Goal: Task Accomplishment & Management: Complete application form

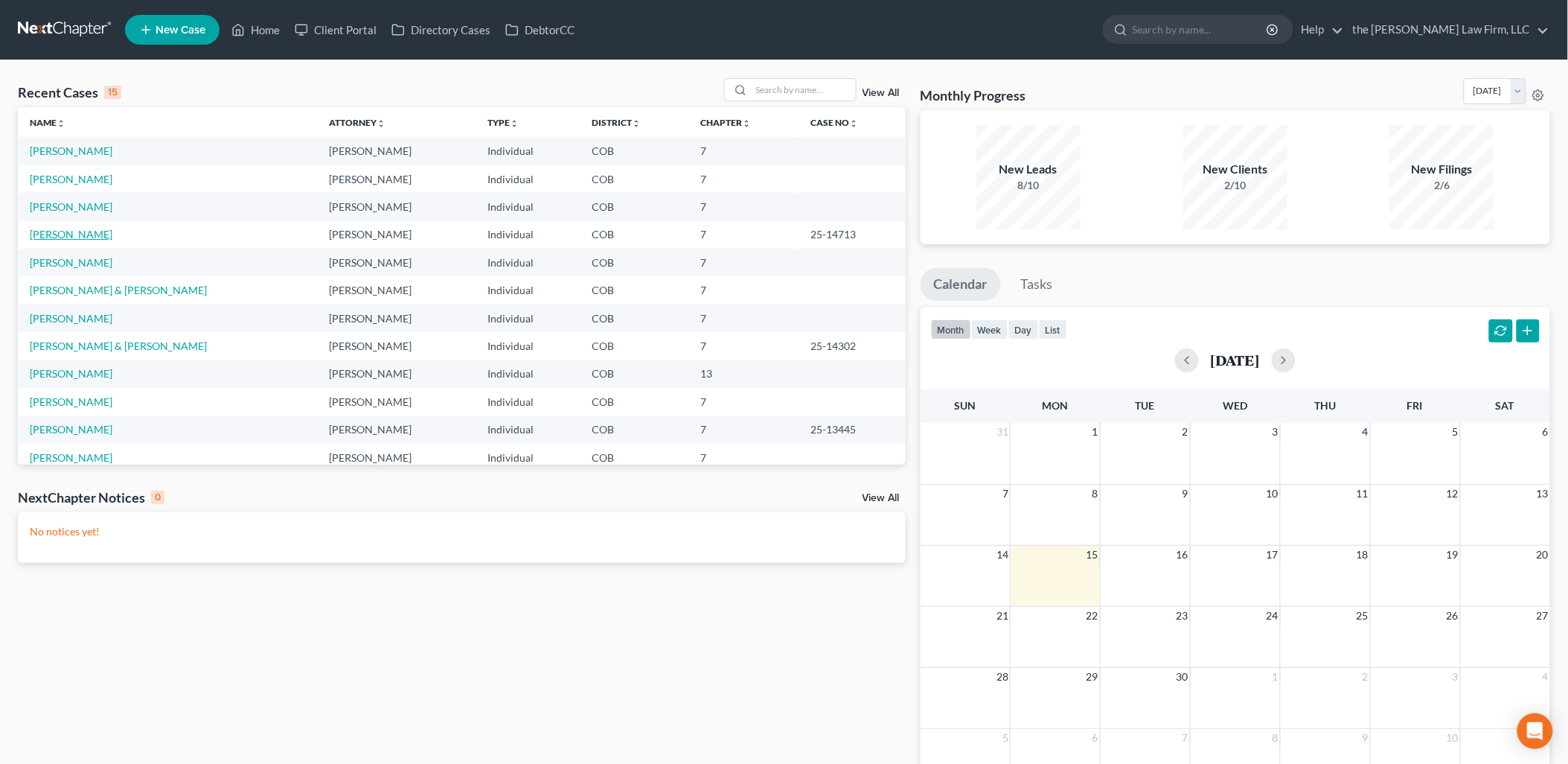
drag, startPoint x: 76, startPoint y: 240, endPoint x: 97, endPoint y: 240, distance: 21.0
click at [77, 240] on link "[PERSON_NAME]" at bounding box center [71, 234] width 83 height 12
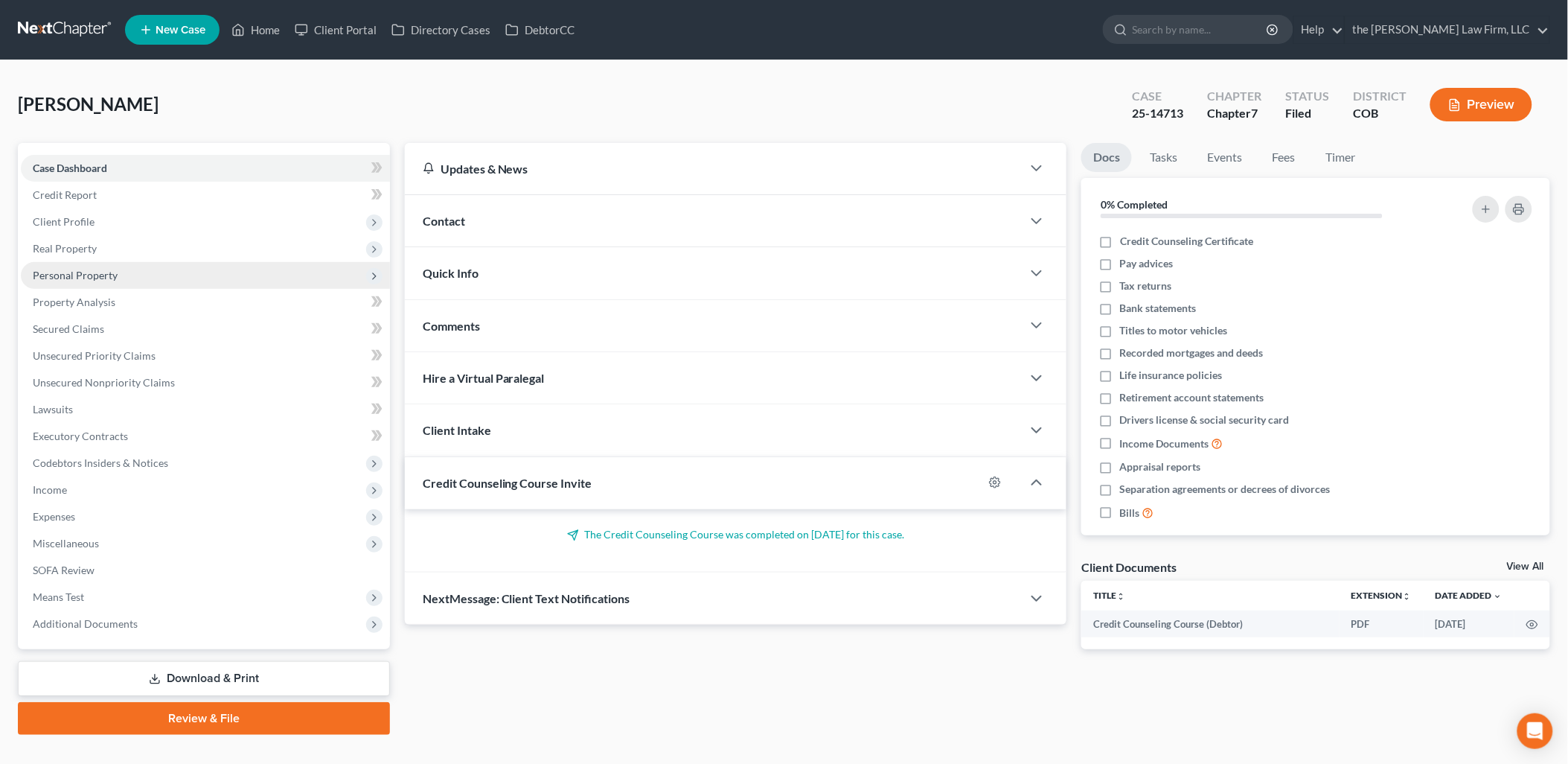
click at [98, 275] on span "Personal Property" at bounding box center [75, 275] width 85 height 12
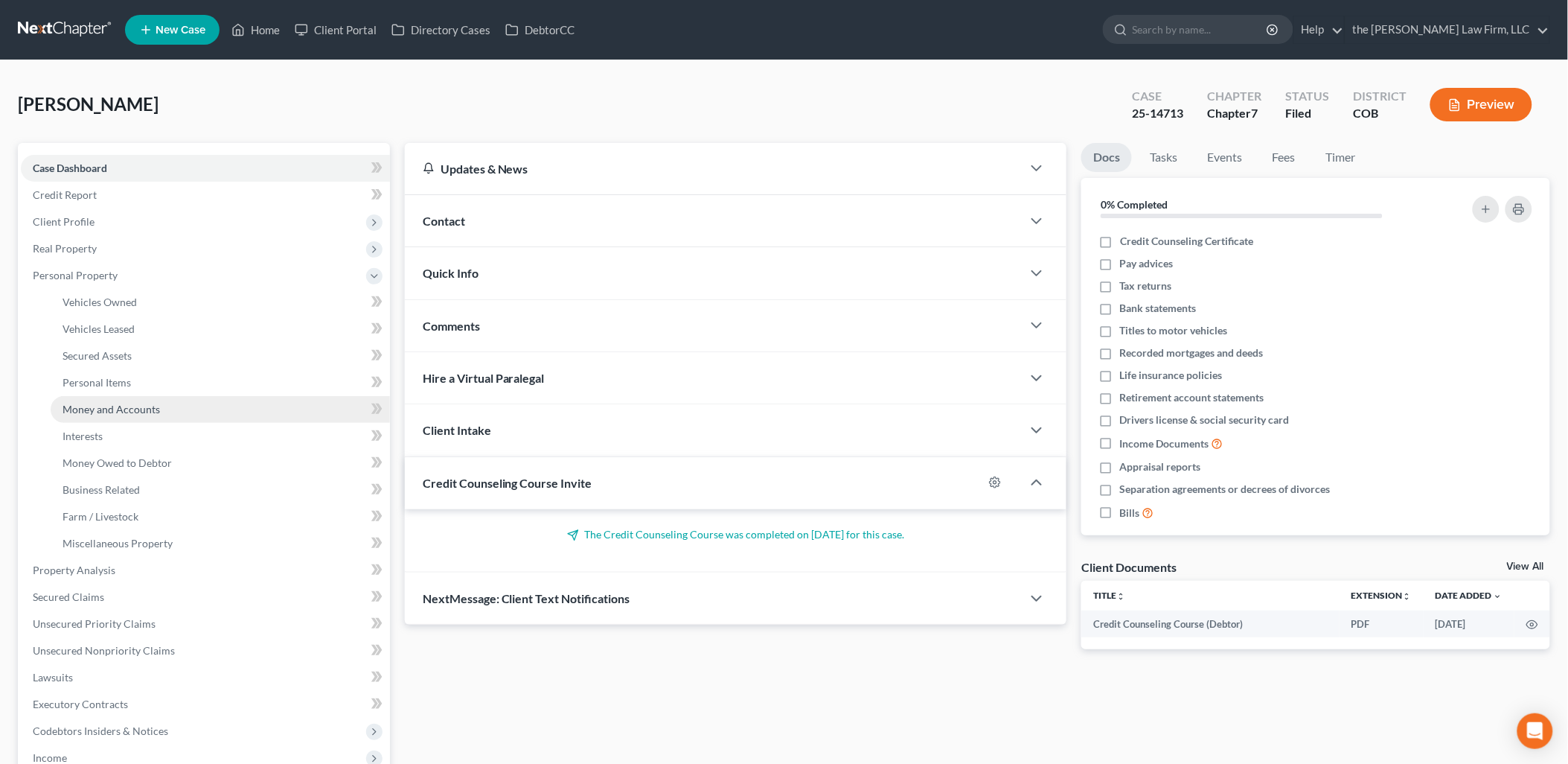
click at [113, 406] on span "Money and Accounts" at bounding box center [111, 409] width 98 height 12
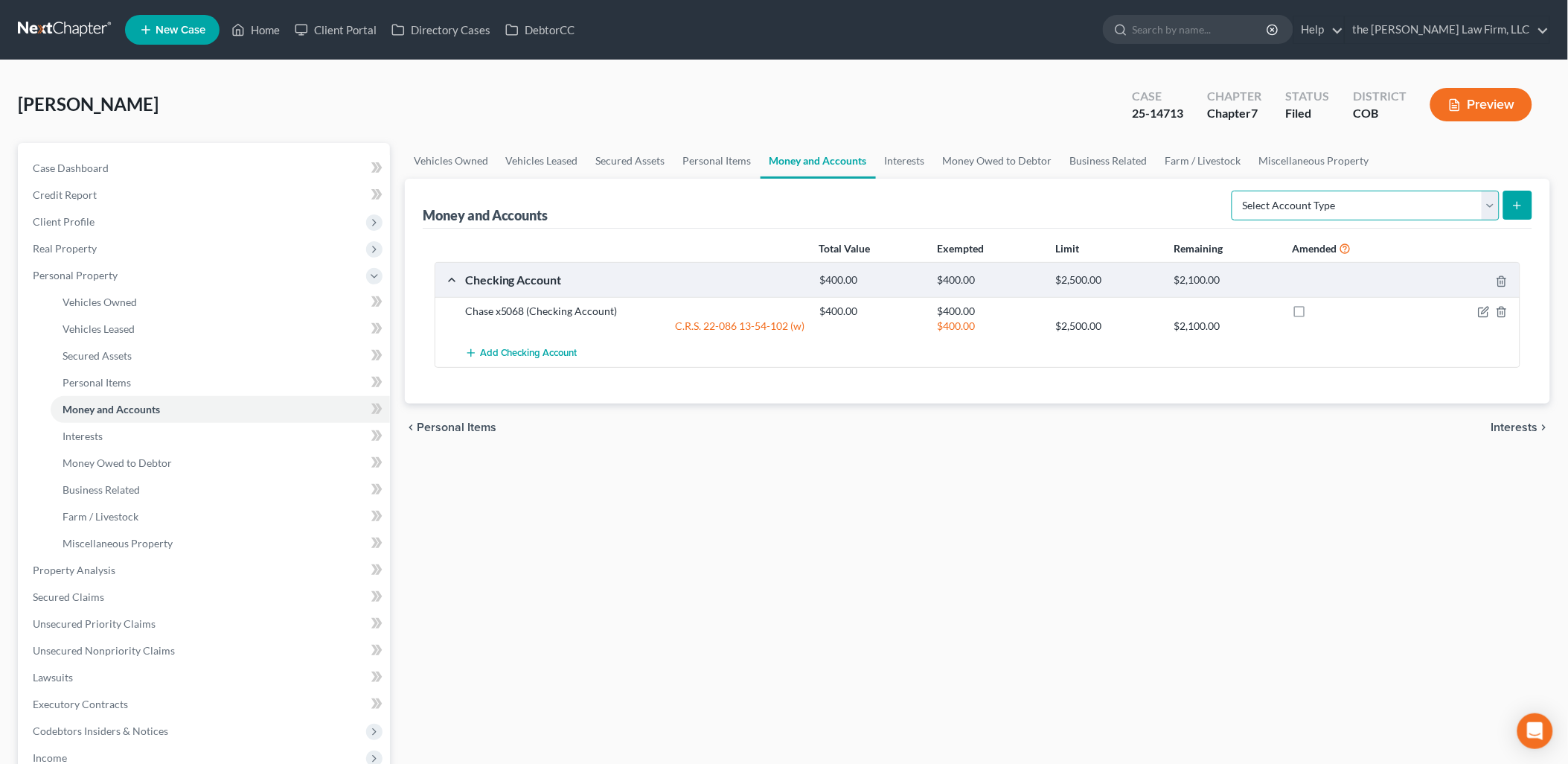
click at [1276, 198] on select "Select Account Type Brokerage Cash on Hand Certificates of Deposit Checking Acc…" at bounding box center [1365, 206] width 268 height 30
click at [1027, 604] on div "Vehicles Owned Vehicles Leased Secured Assets Personal Items Money and Accounts…" at bounding box center [977, 573] width 1160 height 860
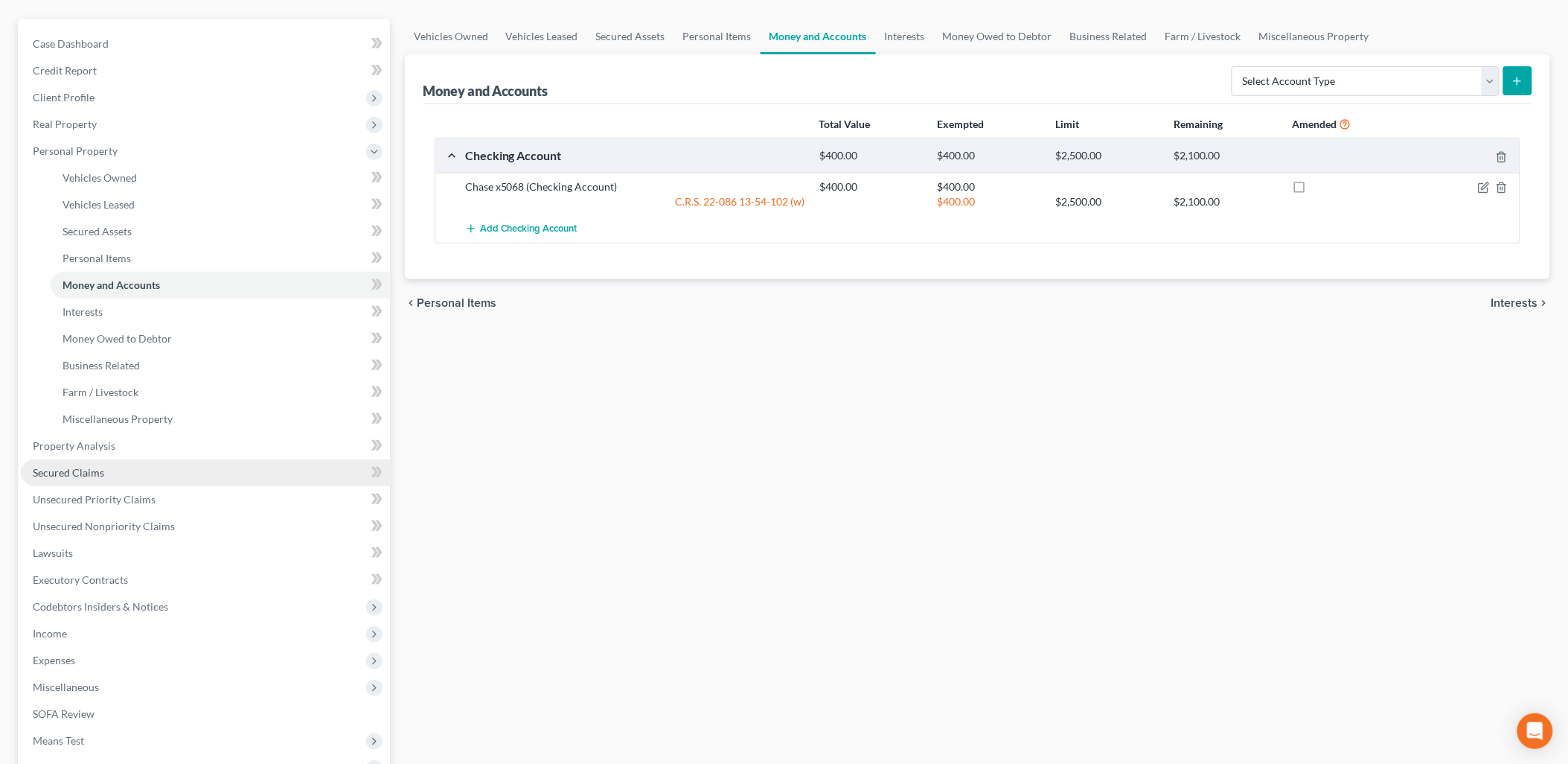
scroll to position [165, 0]
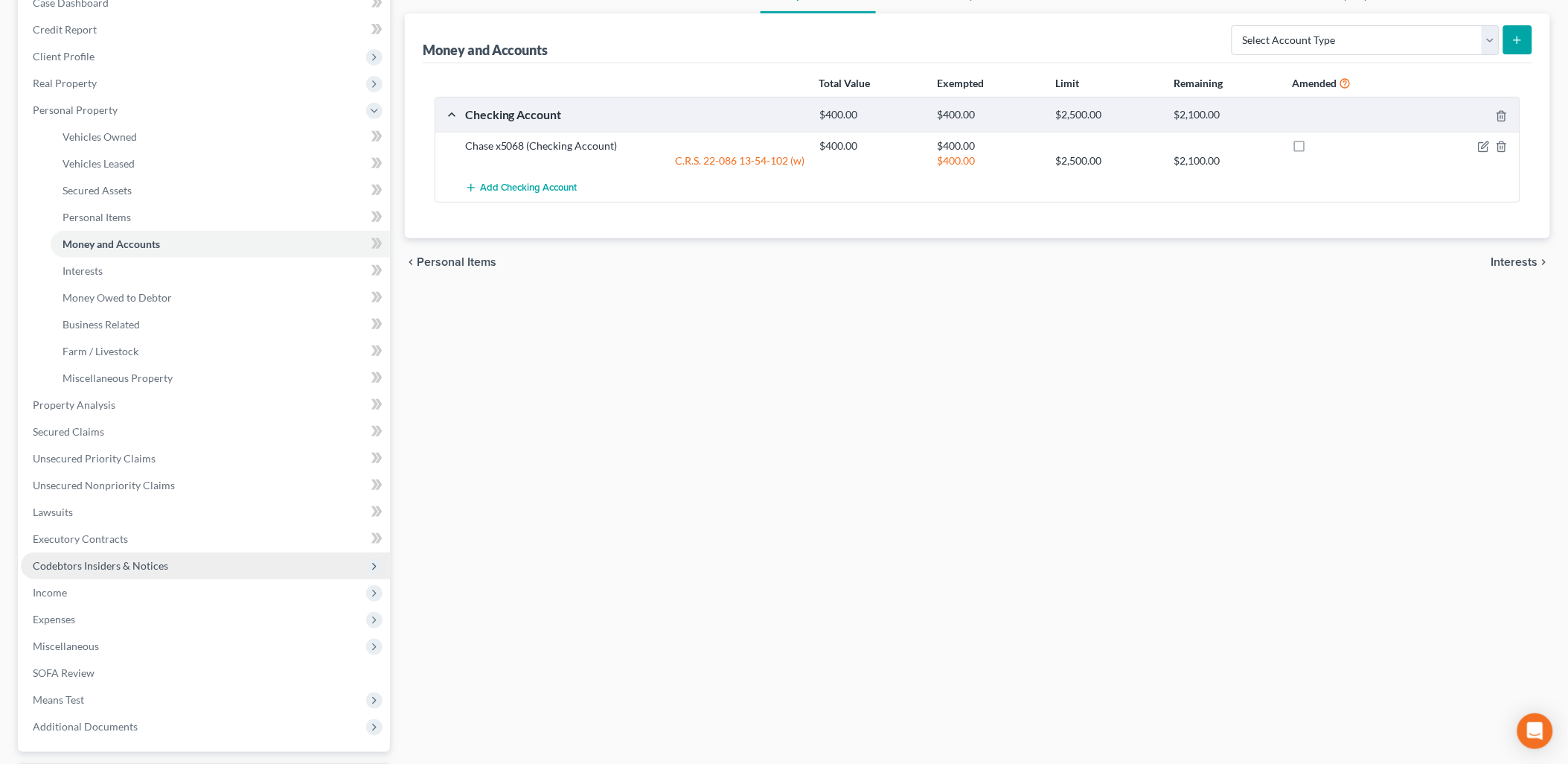
click at [86, 568] on span "Codebtors Insiders & Notices" at bounding box center [100, 565] width 135 height 12
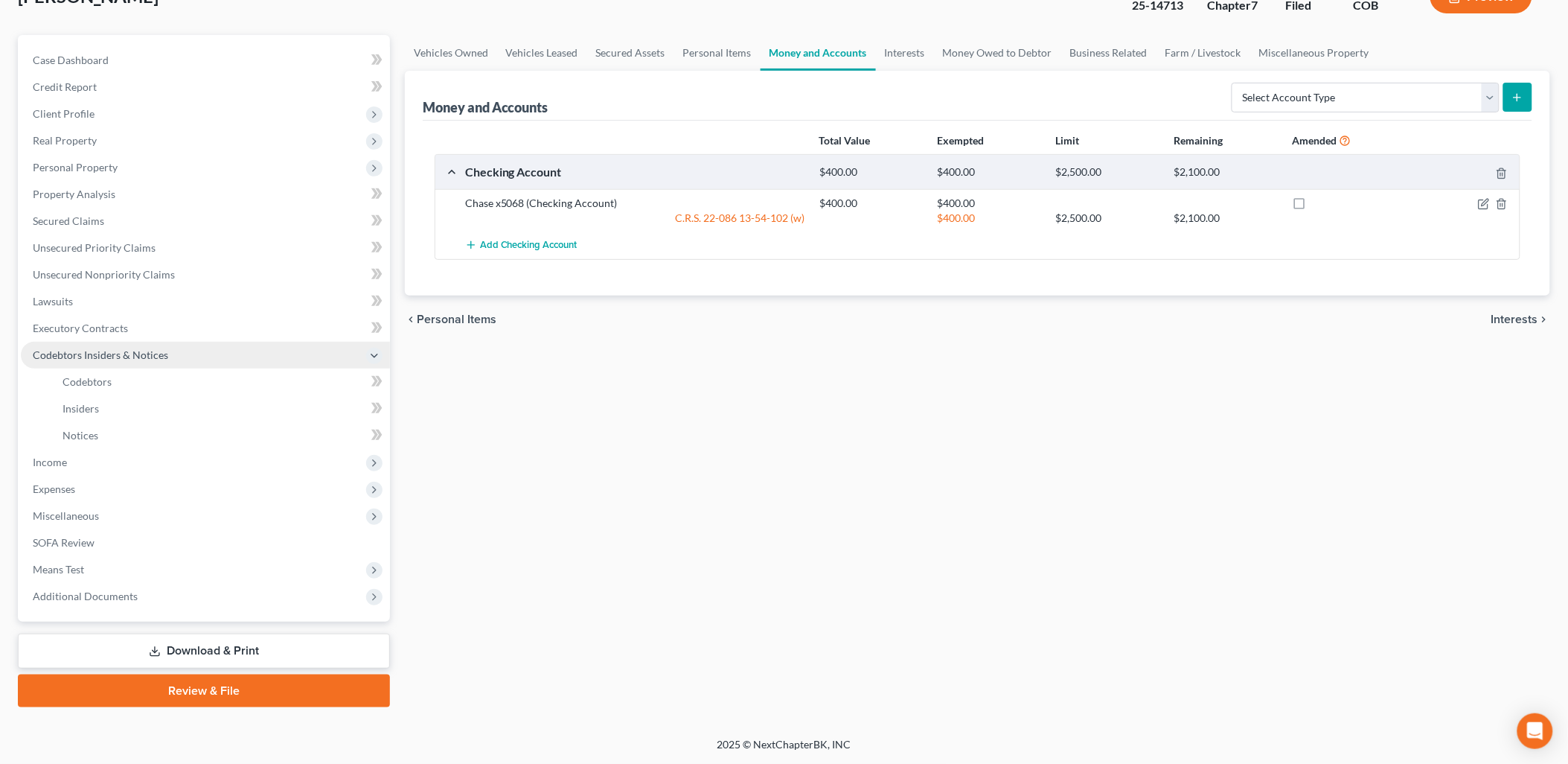
scroll to position [106, 0]
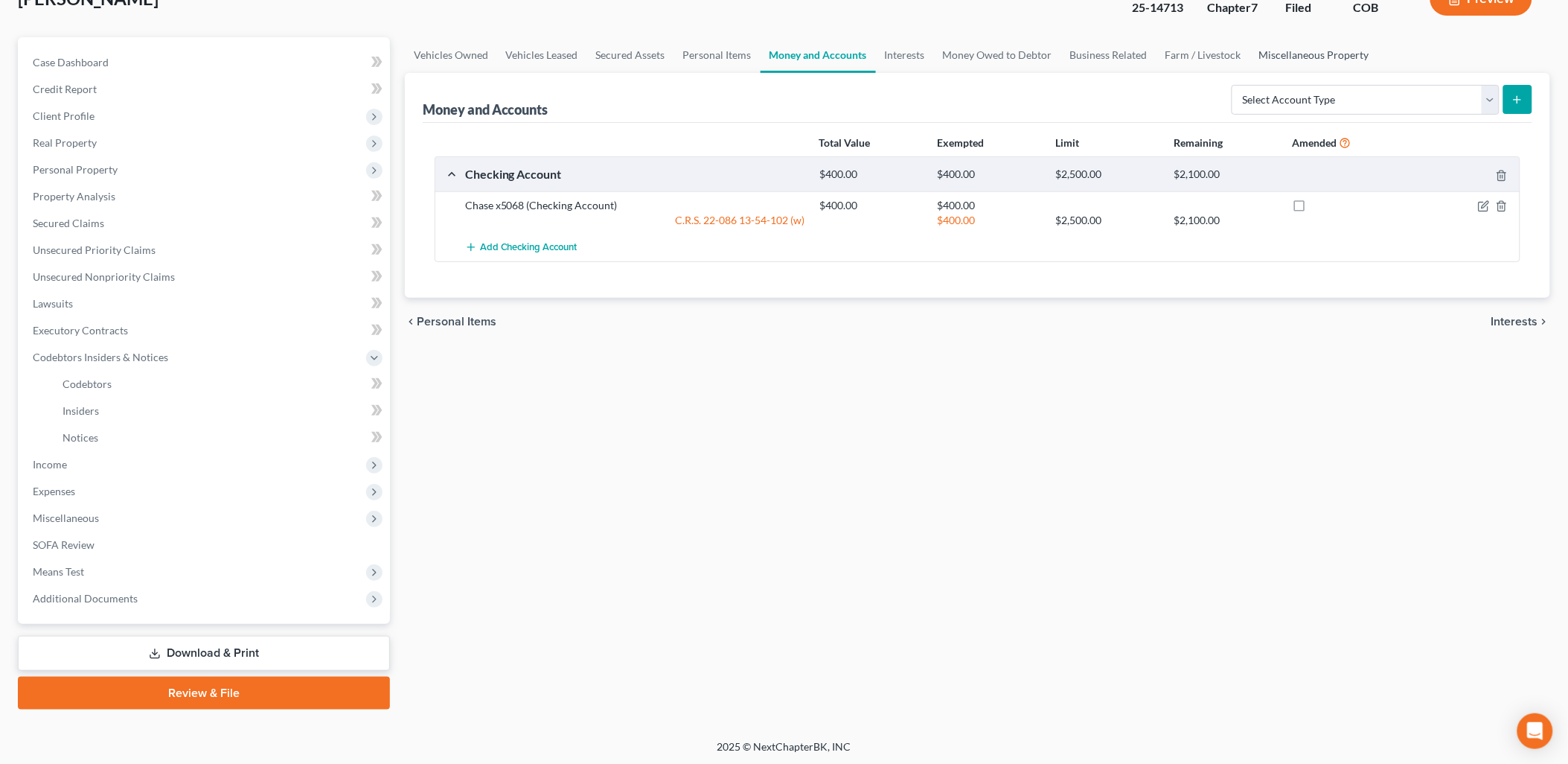
click at [1280, 62] on link "Miscellaneous Property" at bounding box center [1314, 55] width 128 height 36
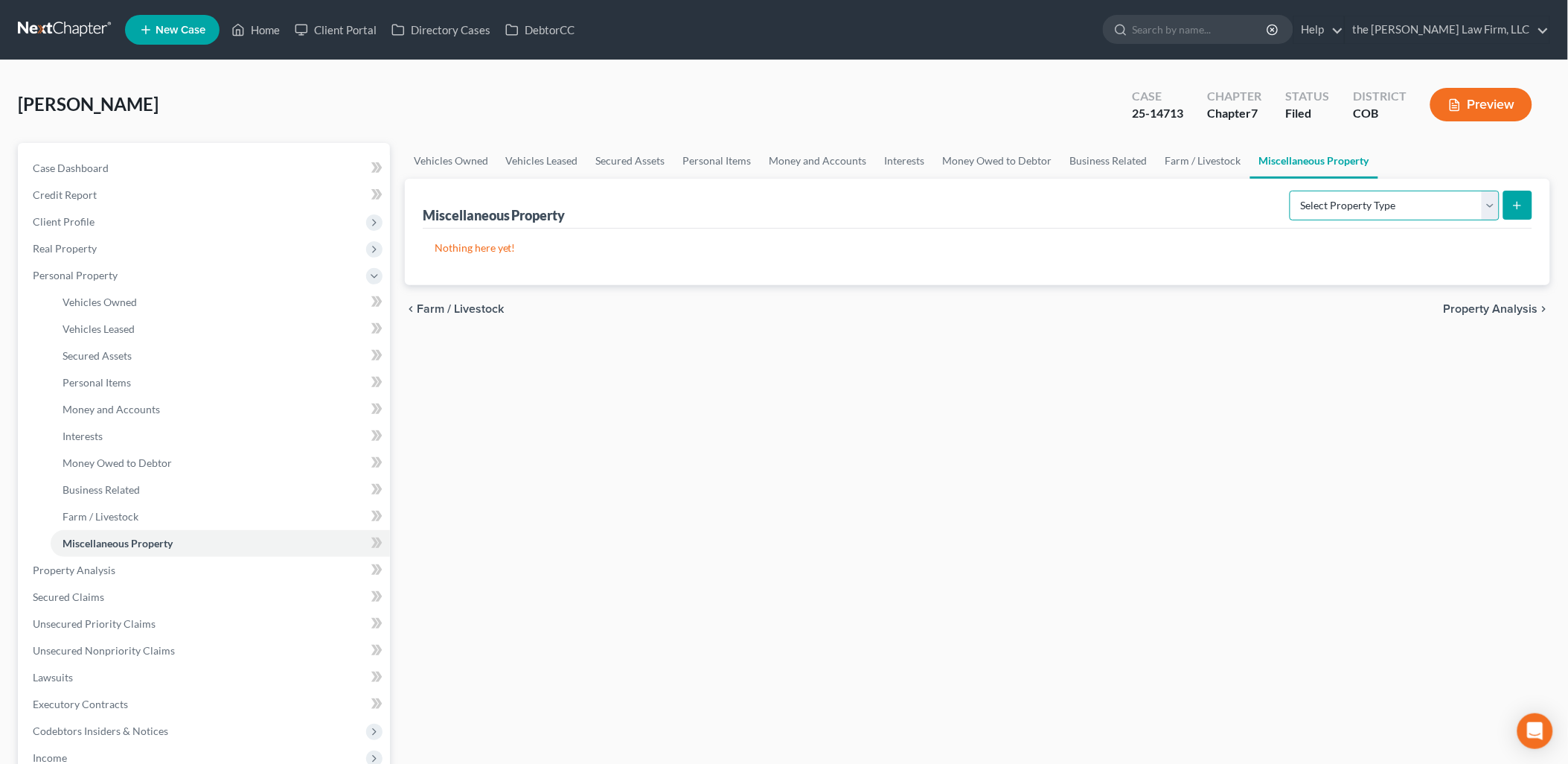
click at [1289, 212] on select "Select Property Type Assigned for Creditor Benefit [DATE] Holding for Another N…" at bounding box center [1394, 206] width 210 height 30
drag, startPoint x: 1225, startPoint y: 163, endPoint x: 1215, endPoint y: 163, distance: 10.0
click at [1225, 163] on link "Farm / Livestock" at bounding box center [1203, 161] width 94 height 36
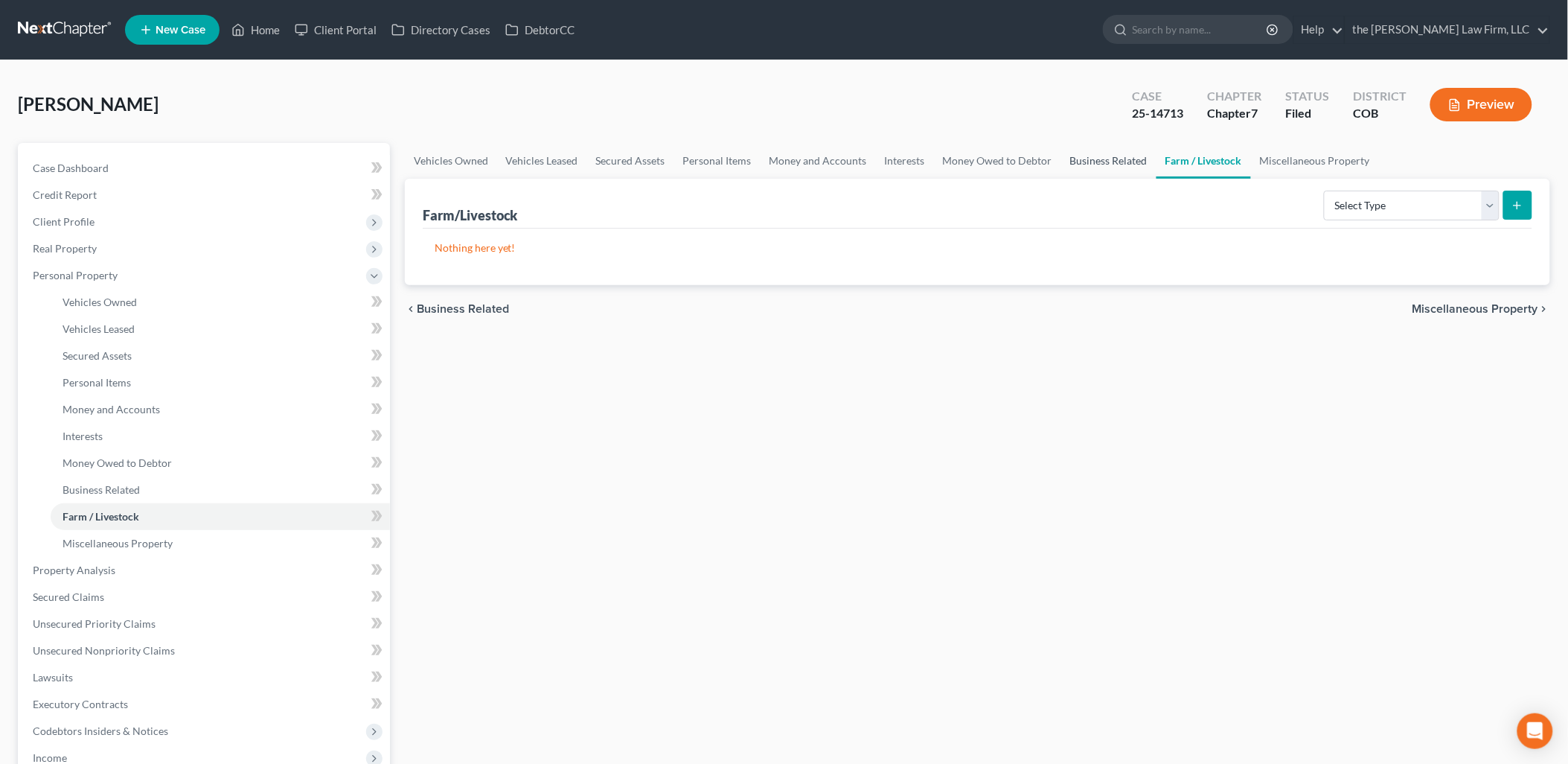
click at [1124, 157] on link "Business Related" at bounding box center [1108, 161] width 95 height 36
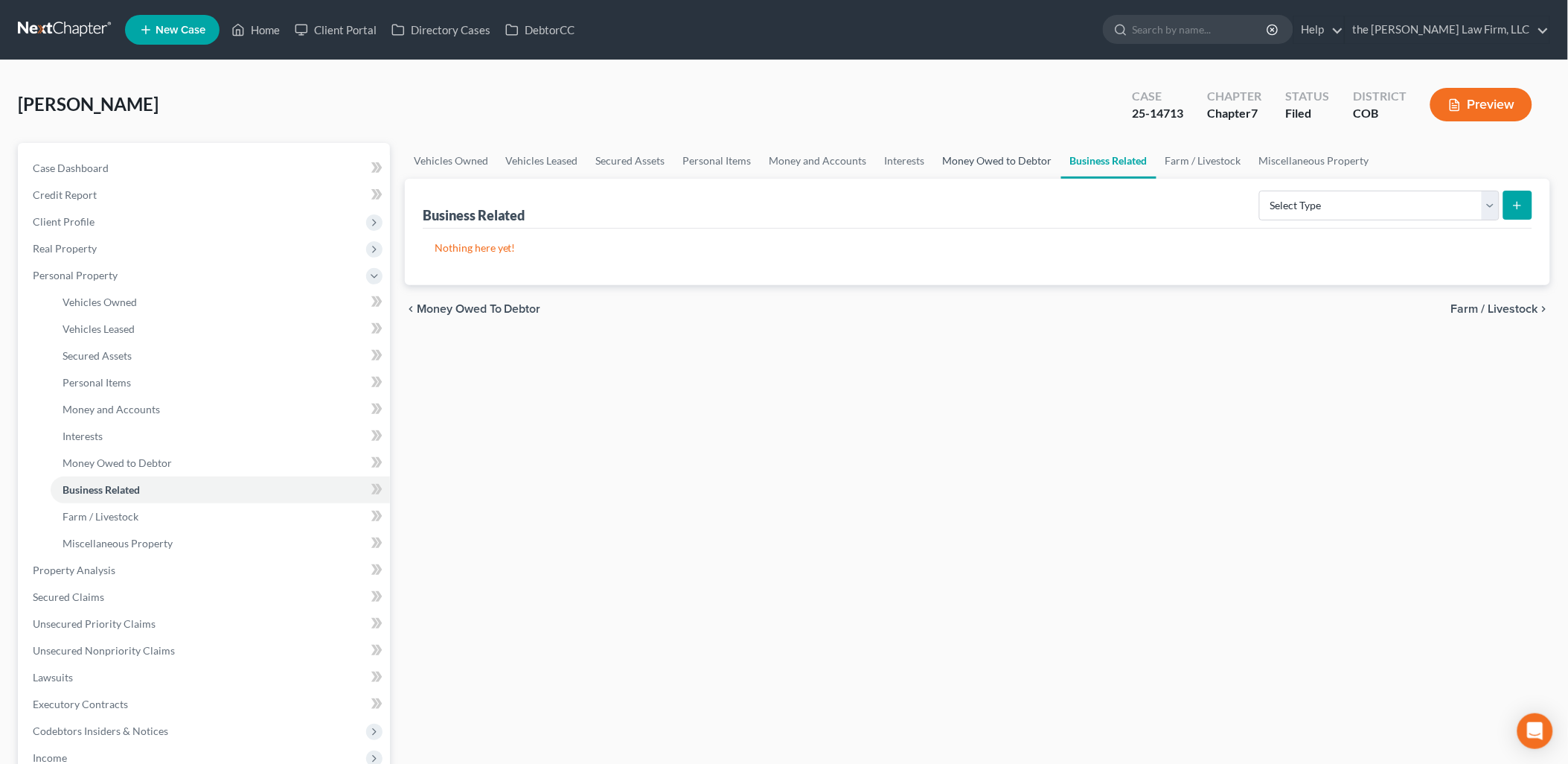
click at [1014, 156] on link "Money Owed to Debtor" at bounding box center [998, 161] width 127 height 36
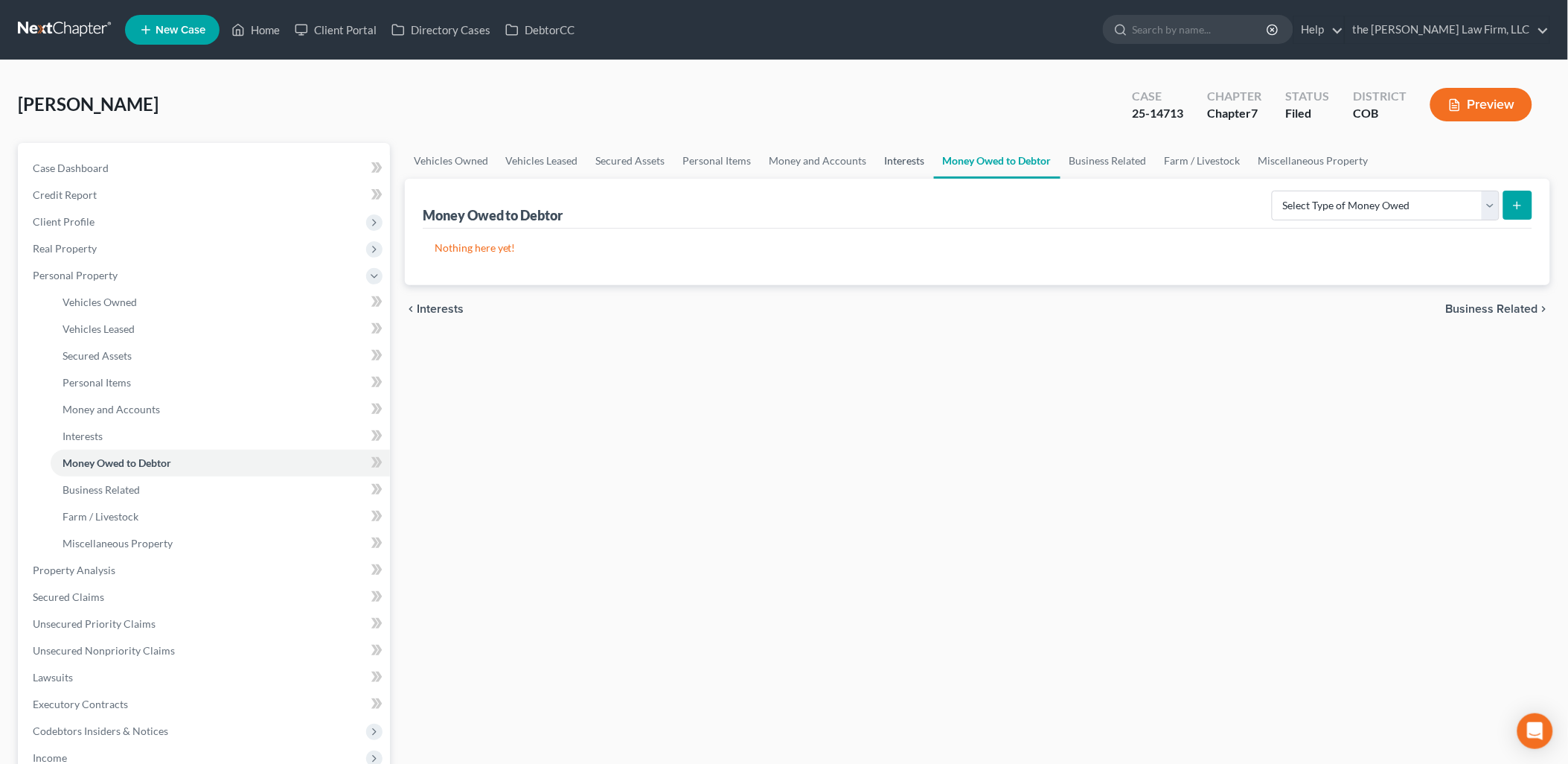
click at [913, 162] on link "Interests" at bounding box center [905, 161] width 58 height 36
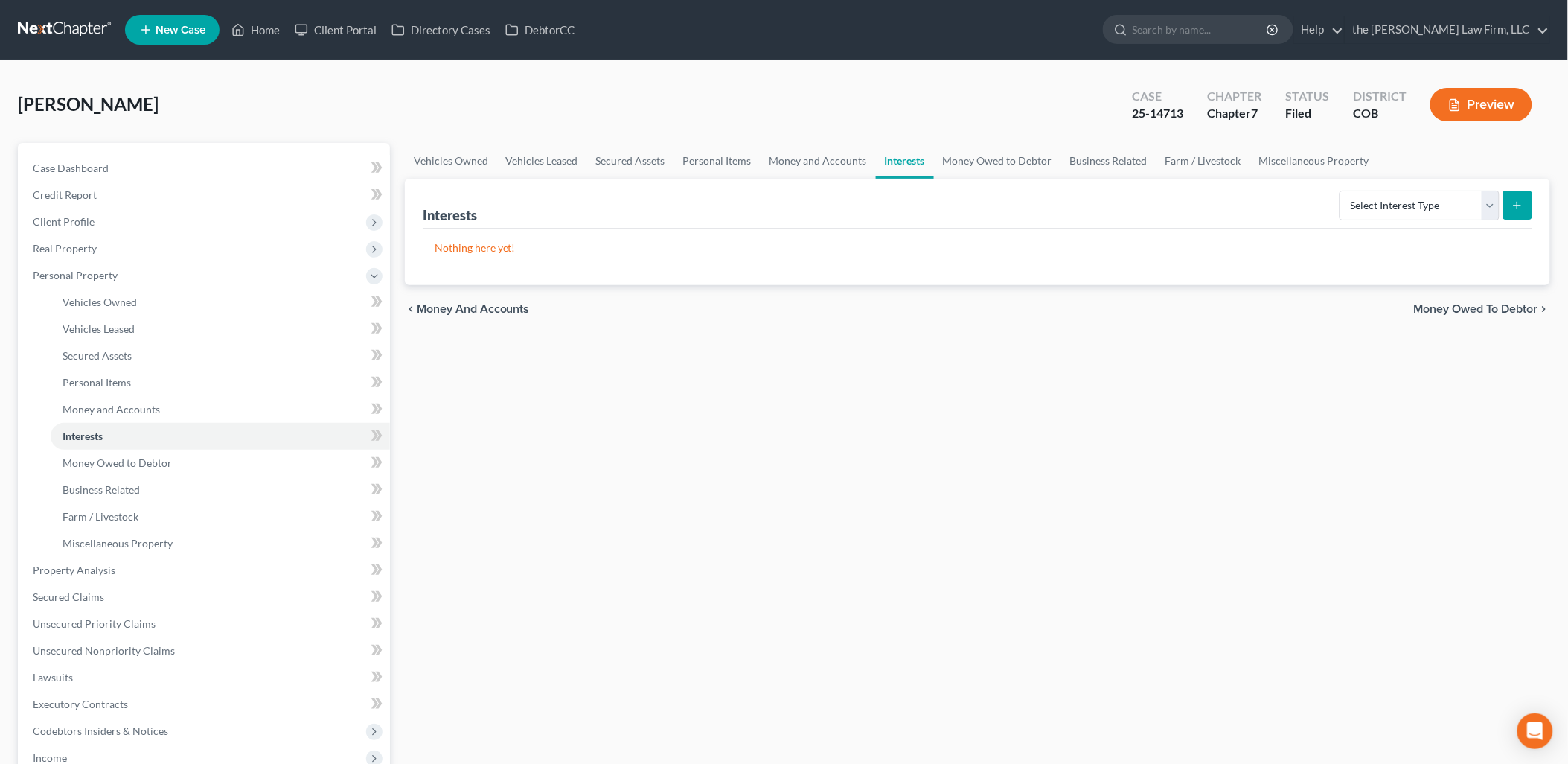
click at [1381, 187] on div "Select Interest Type 401K Annuity Bond Education IRA Government Bond Government…" at bounding box center [1433, 204] width 199 height 40
drag, startPoint x: 1397, startPoint y: 213, endPoint x: 1407, endPoint y: 202, distance: 14.9
click at [1397, 213] on select "Select Interest Type 401K Annuity Bond Education IRA Government Bond Government…" at bounding box center [1419, 206] width 160 height 30
click at [842, 150] on link "Money and Accounts" at bounding box center [817, 161] width 115 height 36
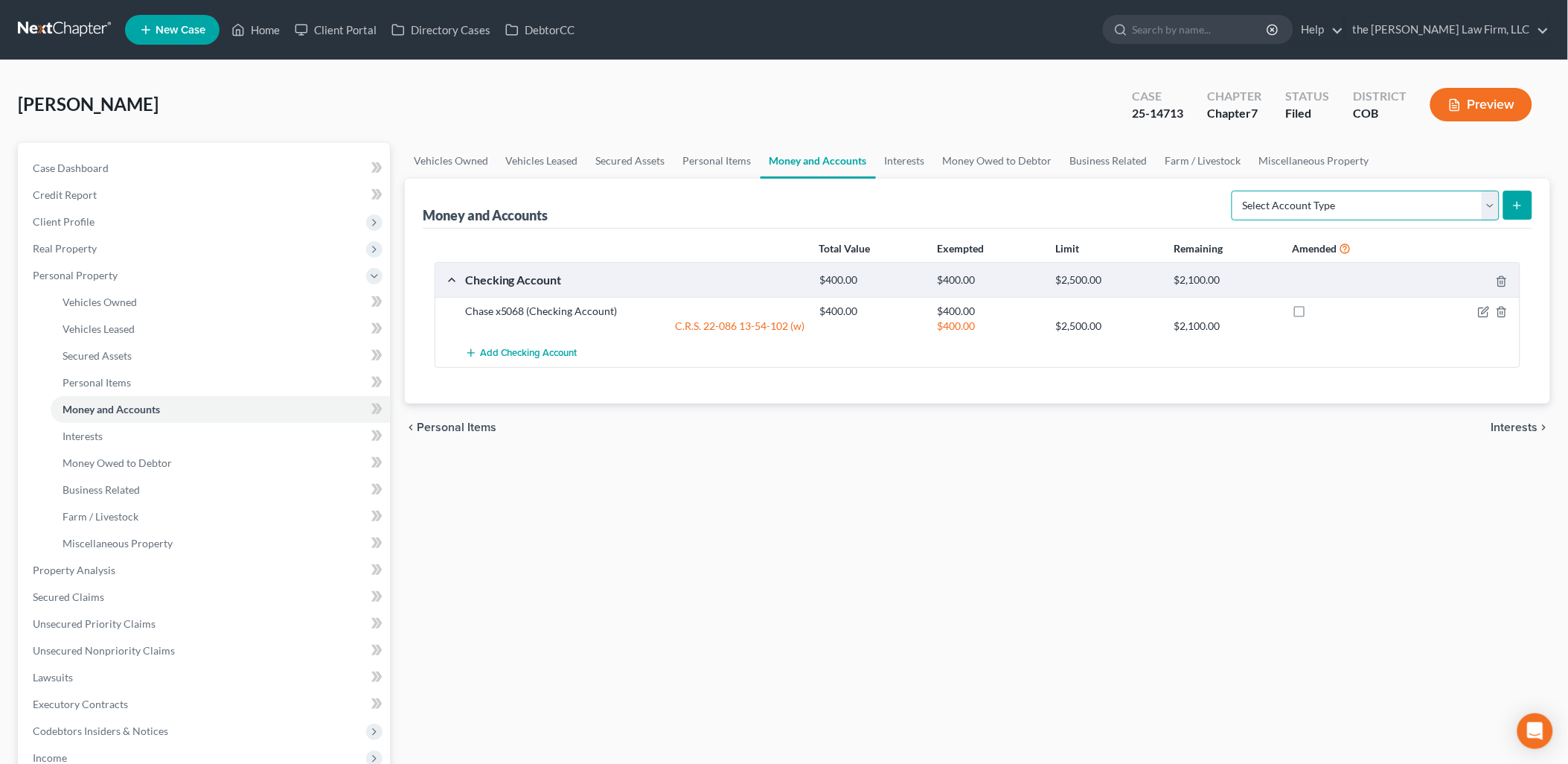
click at [1321, 215] on select "Select Account Type Brokerage Cash on Hand Certificates of Deposit Checking Acc…" at bounding box center [1365, 206] width 268 height 30
select select "checking"
click at [1235, 191] on select "Select Account Type Brokerage Cash on Hand Certificates of Deposit Checking Acc…" at bounding box center [1365, 206] width 268 height 30
click at [1512, 196] on button "submit" at bounding box center [1517, 205] width 29 height 29
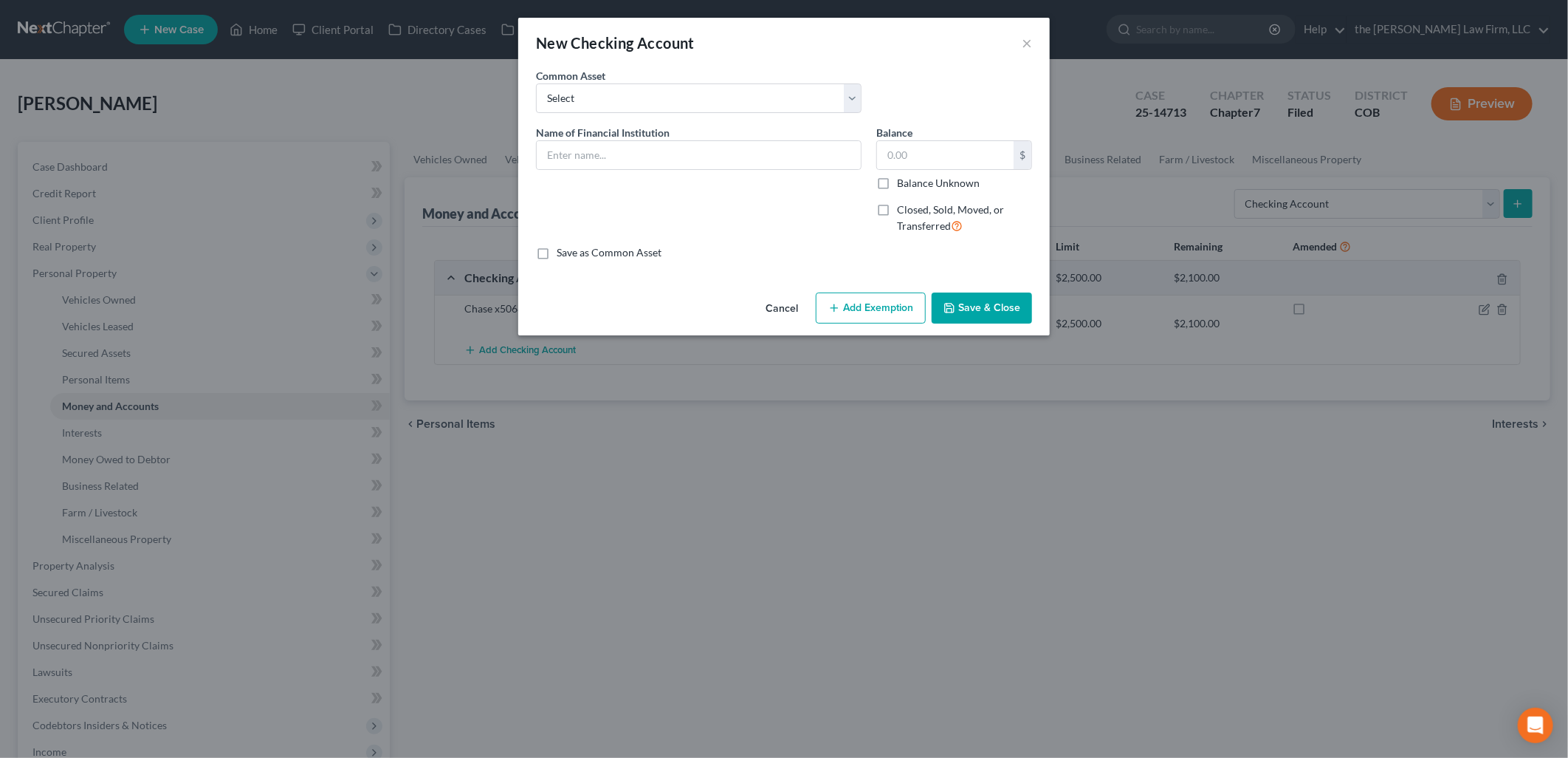
click at [897, 209] on label "Closed, Sold, Moved, or Transferred" at bounding box center [965, 218] width 135 height 31
click at [903, 209] on input "Closed, Sold, Moved, or Transferred" at bounding box center [907, 207] width 10 height 10
checkbox input "true"
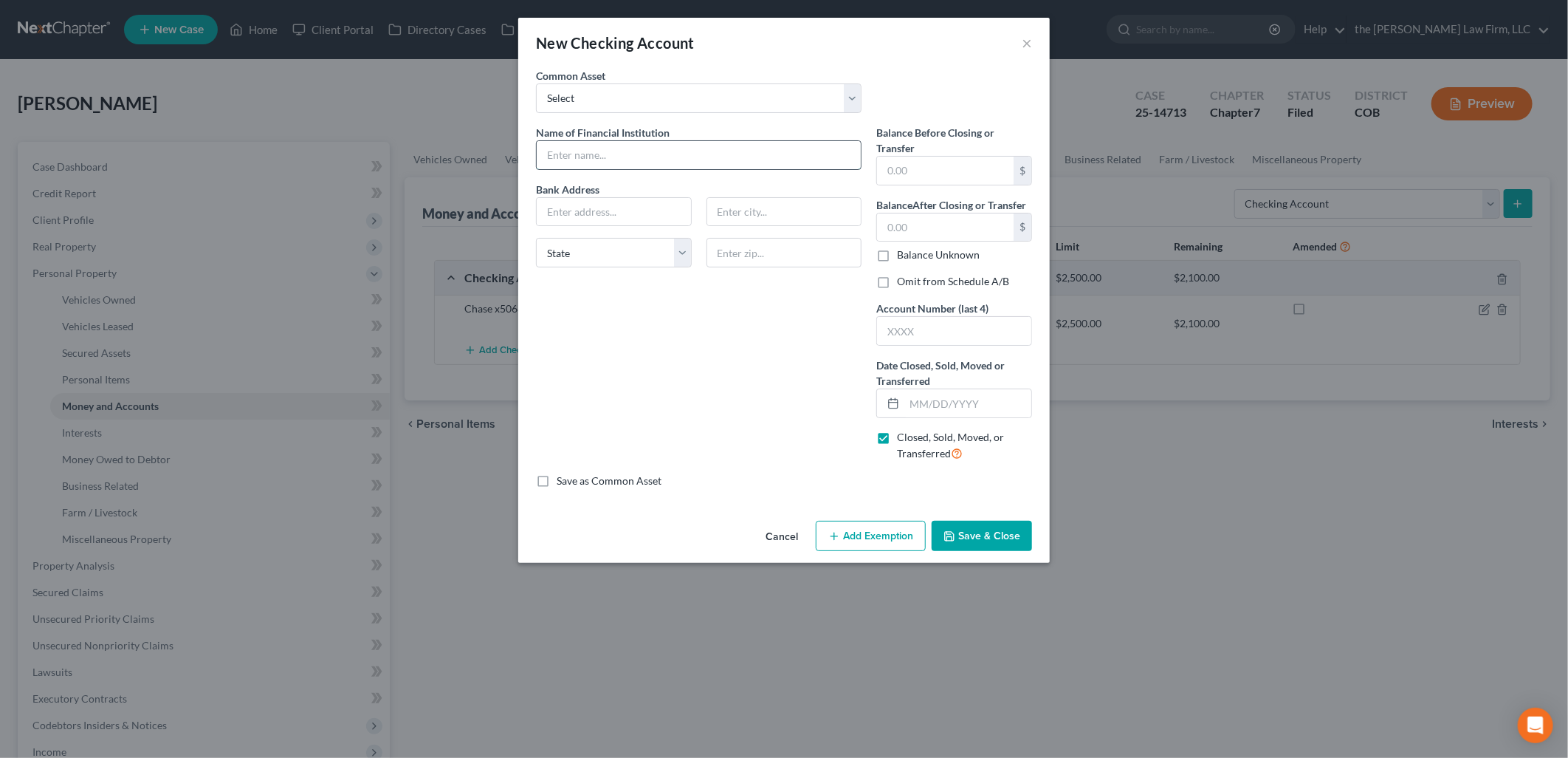
click at [609, 156] on input "text" at bounding box center [699, 155] width 324 height 28
click at [620, 105] on select "Select [PERSON_NAME] Fargo" at bounding box center [699, 99] width 325 height 30
select select "0"
click at [536, 84] on select "Select [PERSON_NAME] Fargo" at bounding box center [699, 99] width 325 height 30
type input "[PERSON_NAME] Fargo"
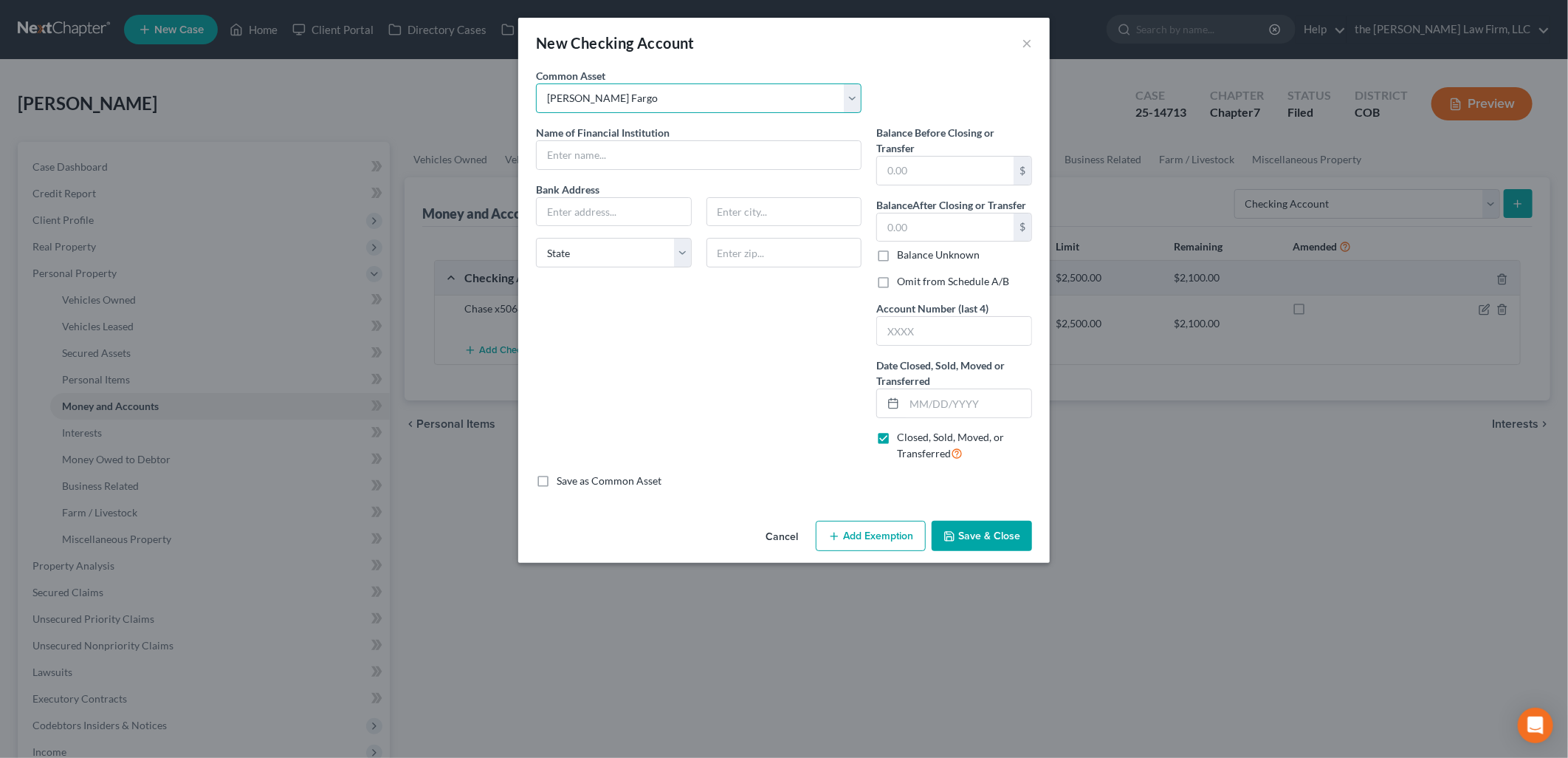
type input "0"
type input "[STREET_ADDRESS][PERSON_NAME]"
type input "[GEOGRAPHIC_DATA]"
select select "4"
type input "94104"
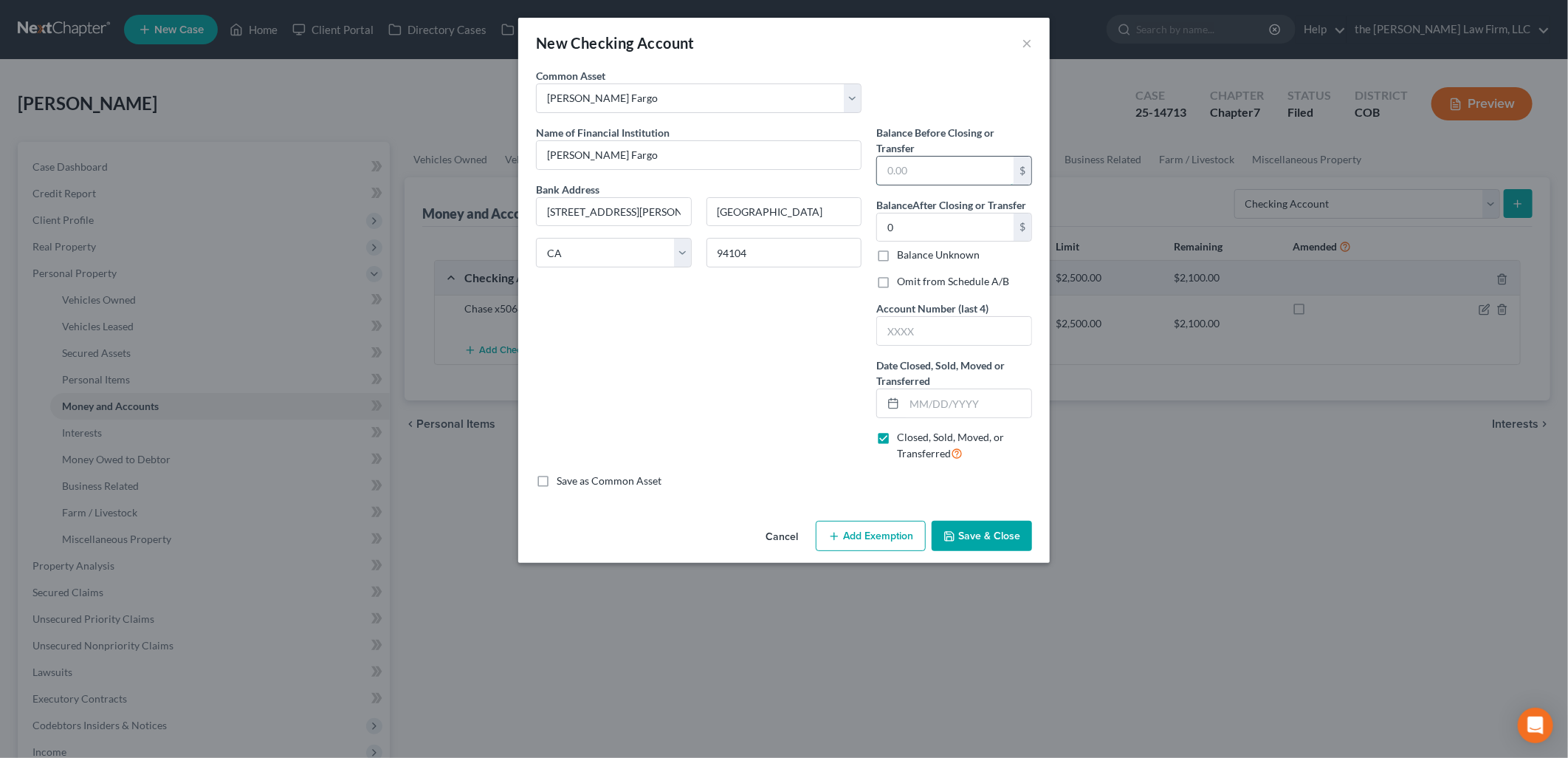
click at [925, 174] on input "text" at bounding box center [945, 170] width 137 height 28
type input "0"
click at [821, 369] on div "Name of Financial Institution * [PERSON_NAME] Fargo Bank Address [STREET_ADDRES…" at bounding box center [699, 299] width 340 height 349
click at [939, 323] on input "text" at bounding box center [954, 331] width 154 height 28
type input "0616"
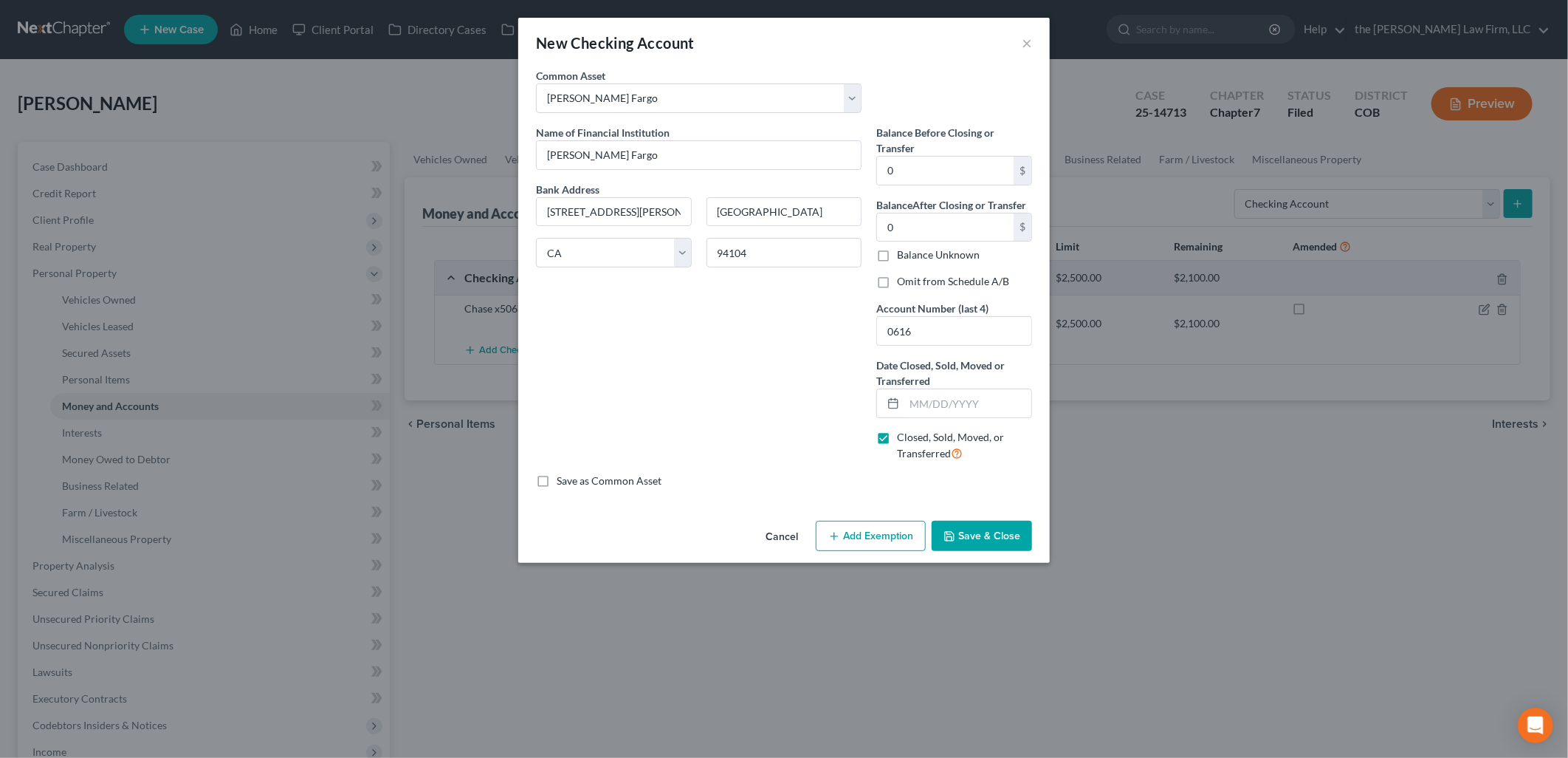
click at [999, 530] on button "Save & Close" at bounding box center [981, 536] width 100 height 31
click at [971, 400] on input "text" at bounding box center [968, 403] width 127 height 28
type input "[DATE]"
click at [971, 550] on button "Save & Close" at bounding box center [981, 536] width 100 height 31
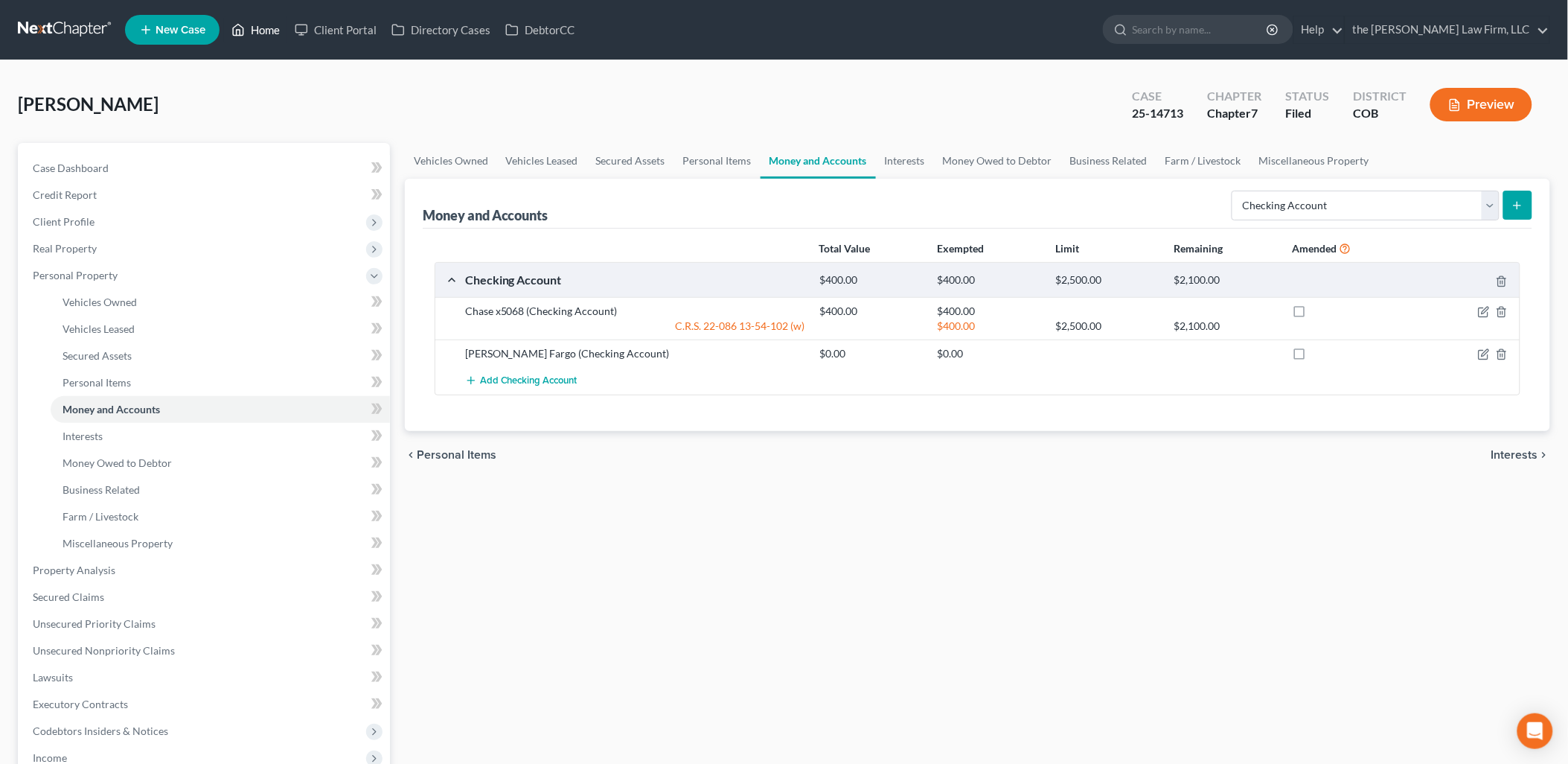
click at [258, 22] on link "Home" at bounding box center [256, 30] width 63 height 26
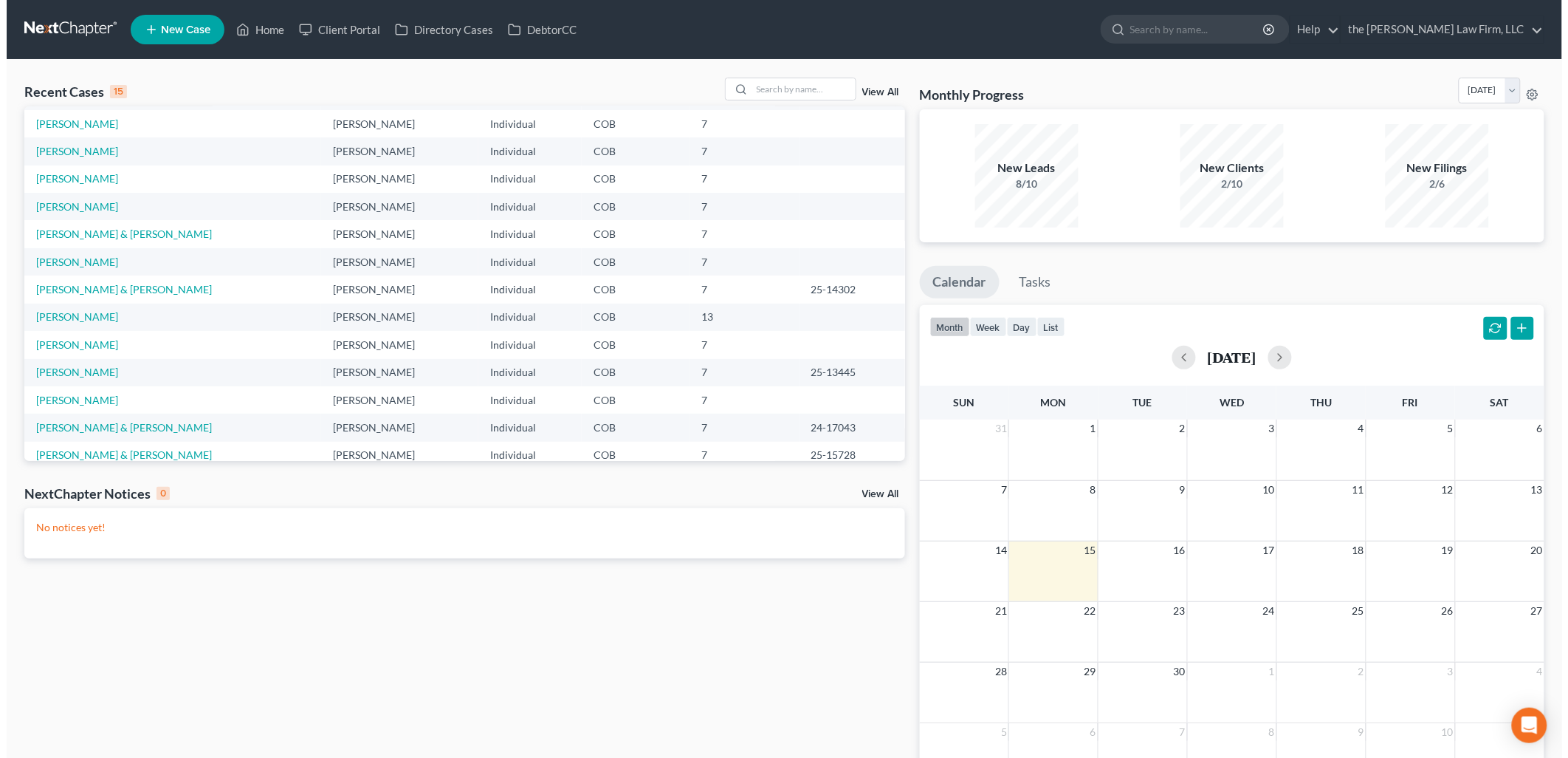
scroll to position [82, 0]
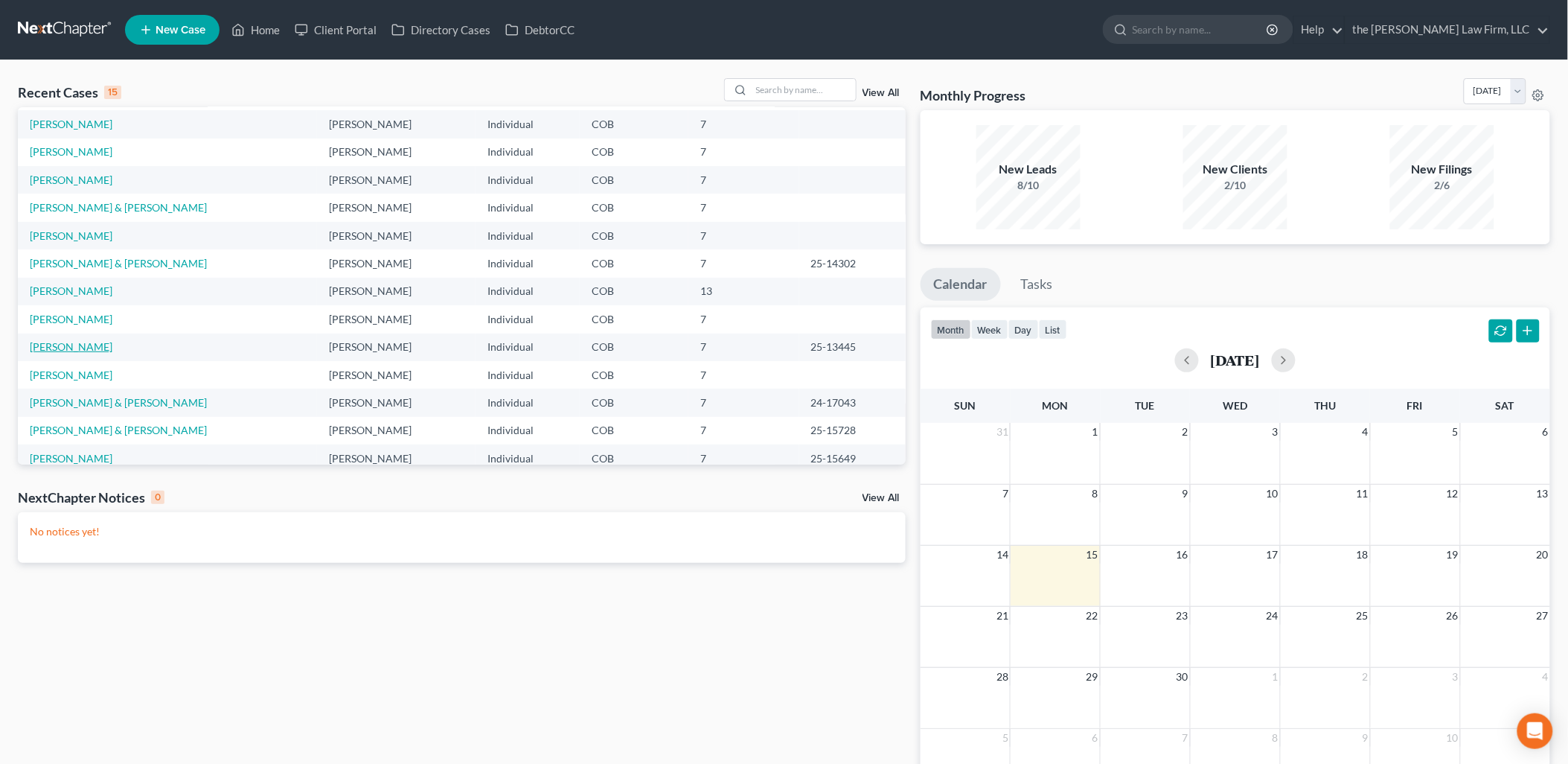
click at [62, 346] on link "[PERSON_NAME]" at bounding box center [71, 346] width 83 height 12
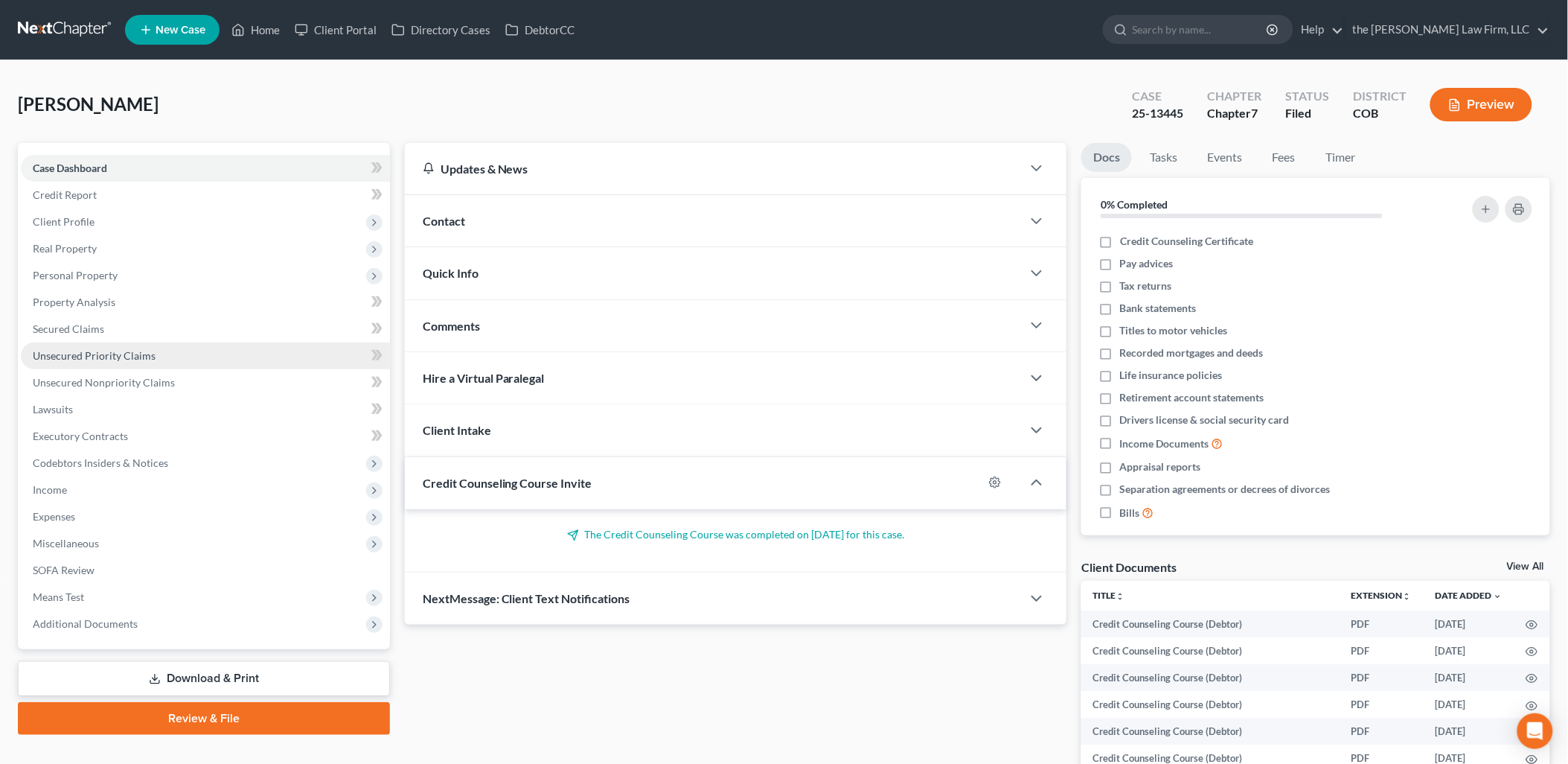
click at [64, 361] on link "Unsecured Priority Claims" at bounding box center [206, 355] width 369 height 26
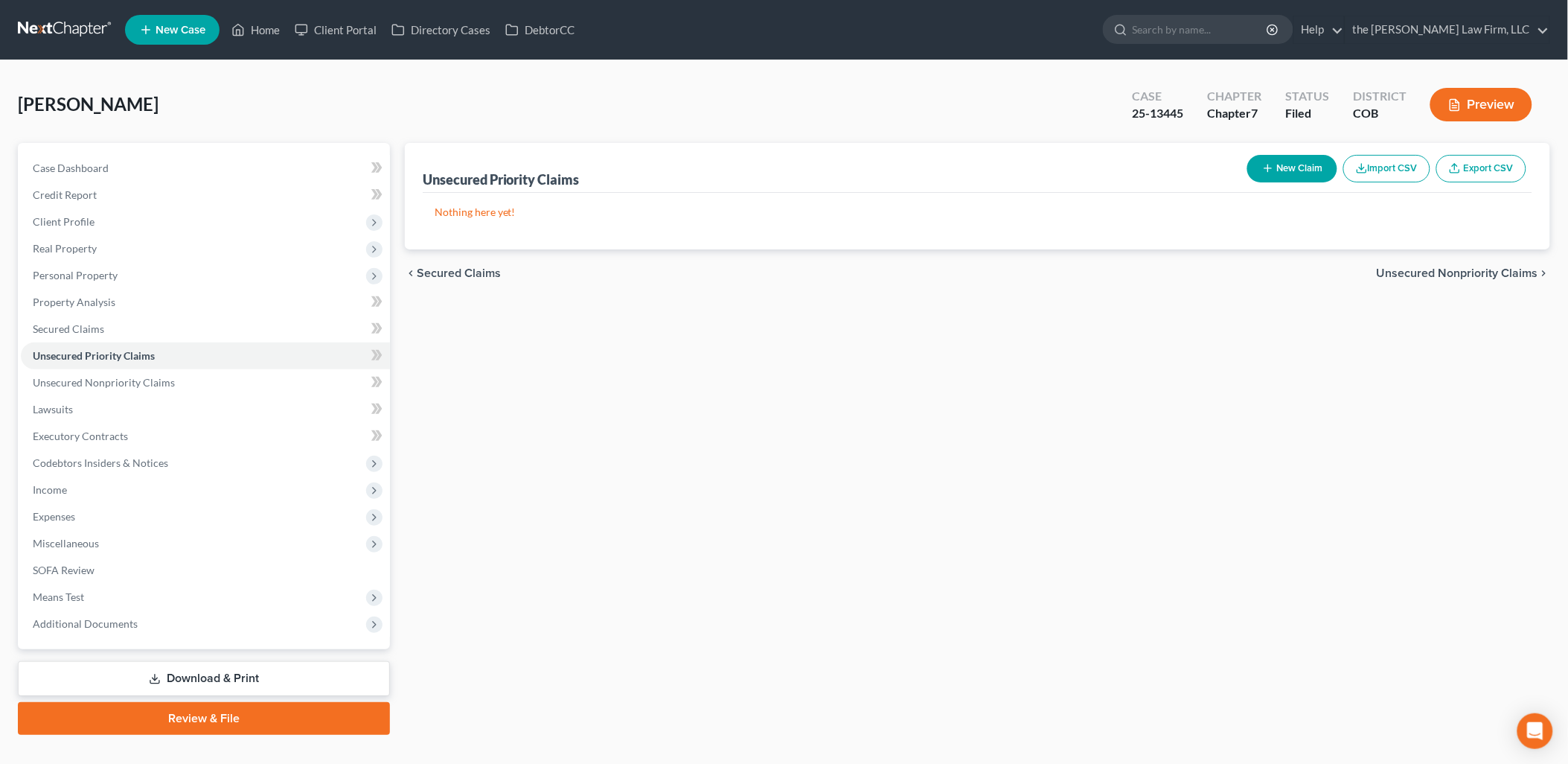
click at [1313, 170] on button "New Claim" at bounding box center [1292, 168] width 90 height 27
select select "0"
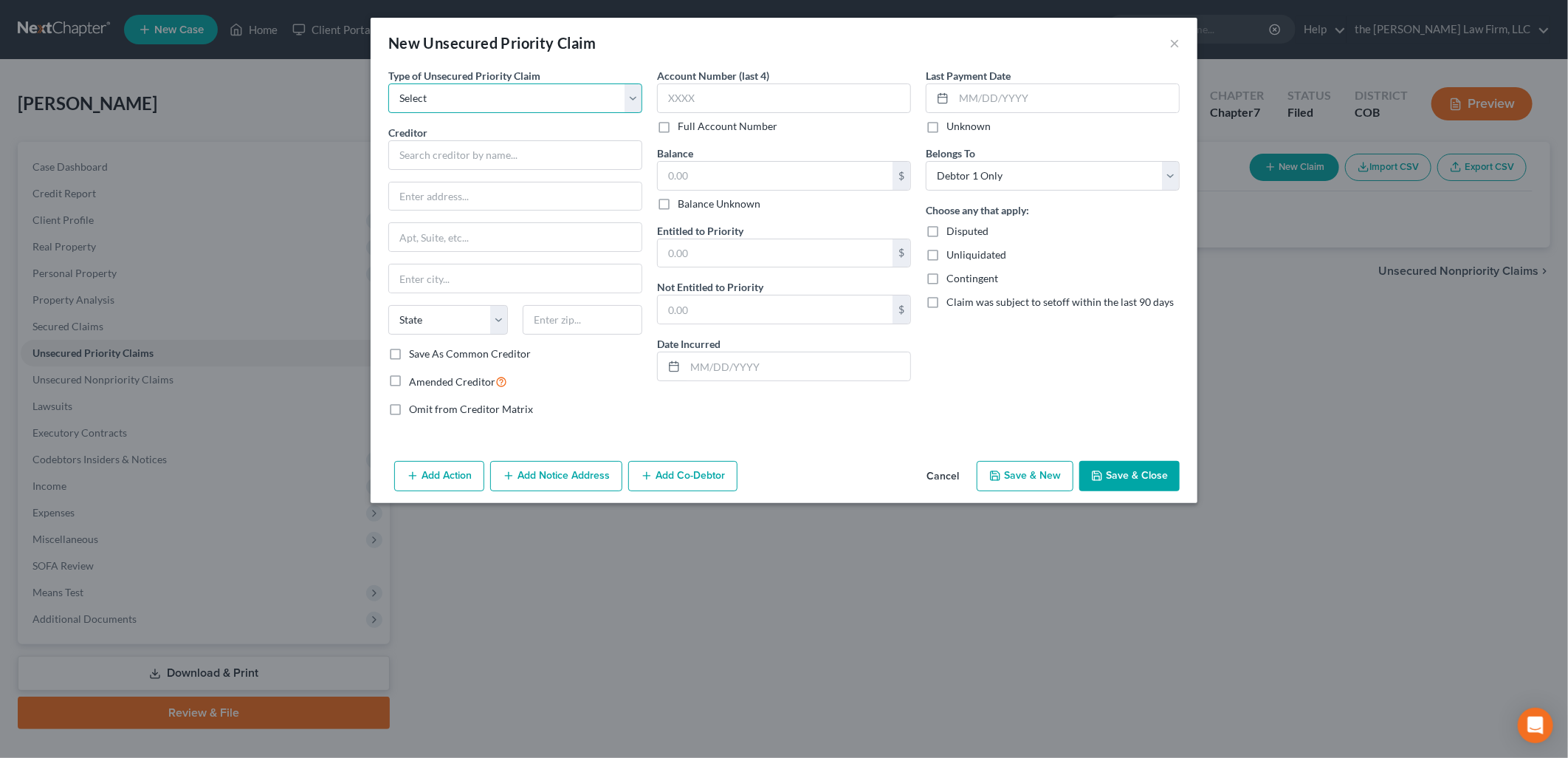
click at [532, 99] on select "Select Taxes & Other Government Units Domestic Support Obligations Extensions o…" at bounding box center [515, 99] width 254 height 30
select select "0"
click at [388, 84] on select "Select Taxes & Other Government Units Domestic Support Obligations Extensions o…" at bounding box center [515, 99] width 254 height 30
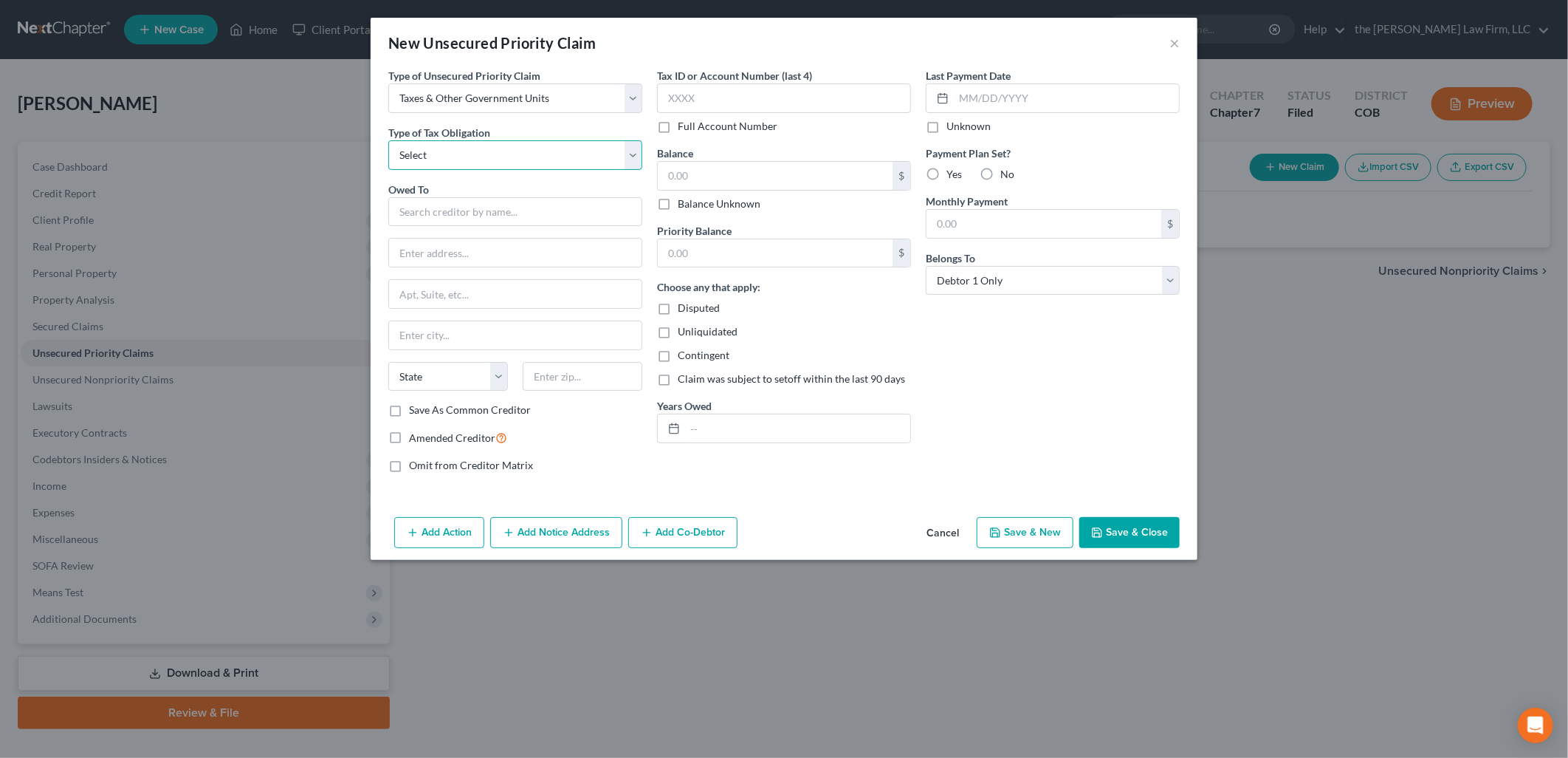
click at [503, 153] on select "Select Federal City State Franchise Tax Board Other" at bounding box center [515, 155] width 254 height 30
select select "0"
click at [388, 140] on select "Select Federal City State Franchise Tax Board Other" at bounding box center [515, 155] width 254 height 30
click at [470, 218] on input "text" at bounding box center [515, 212] width 254 height 30
type input "d"
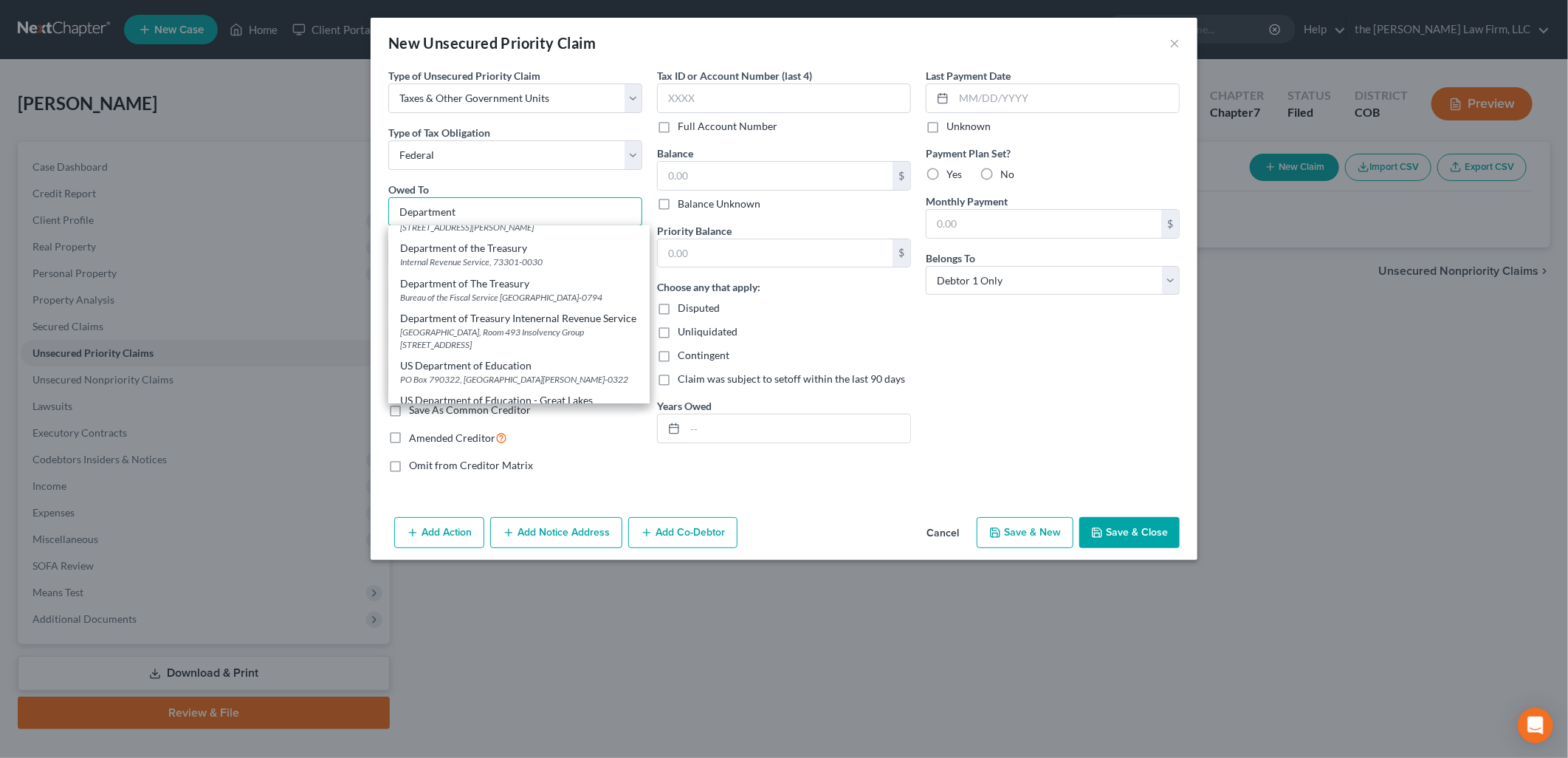
scroll to position [246, 0]
click at [511, 257] on div "Internal Revenue Service, 73301-0030" at bounding box center [519, 261] width 238 height 12
type input "Department of the Treasury"
type input "Internal Revenue Service"
type input "73301-0030"
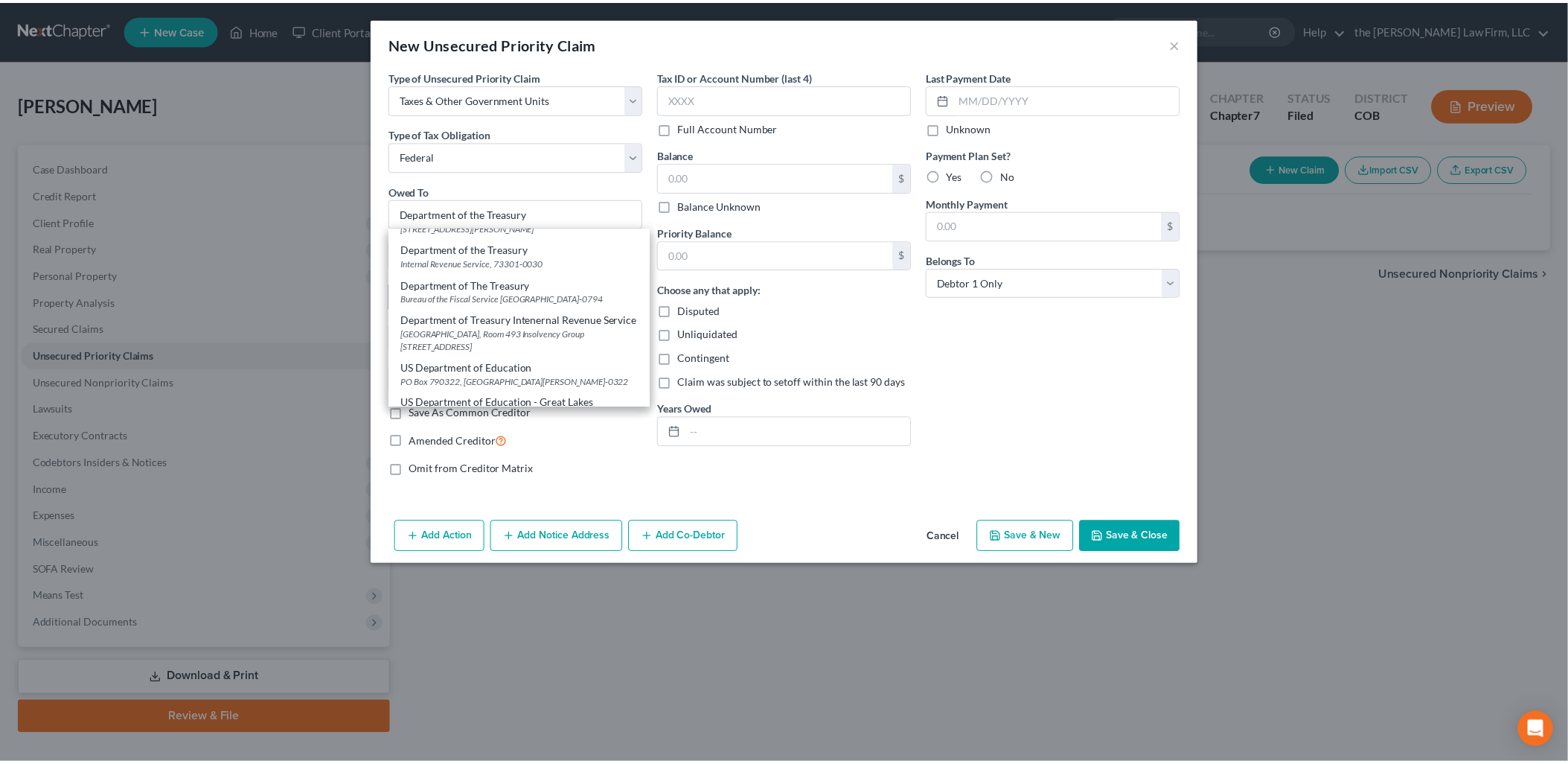
scroll to position [0, 0]
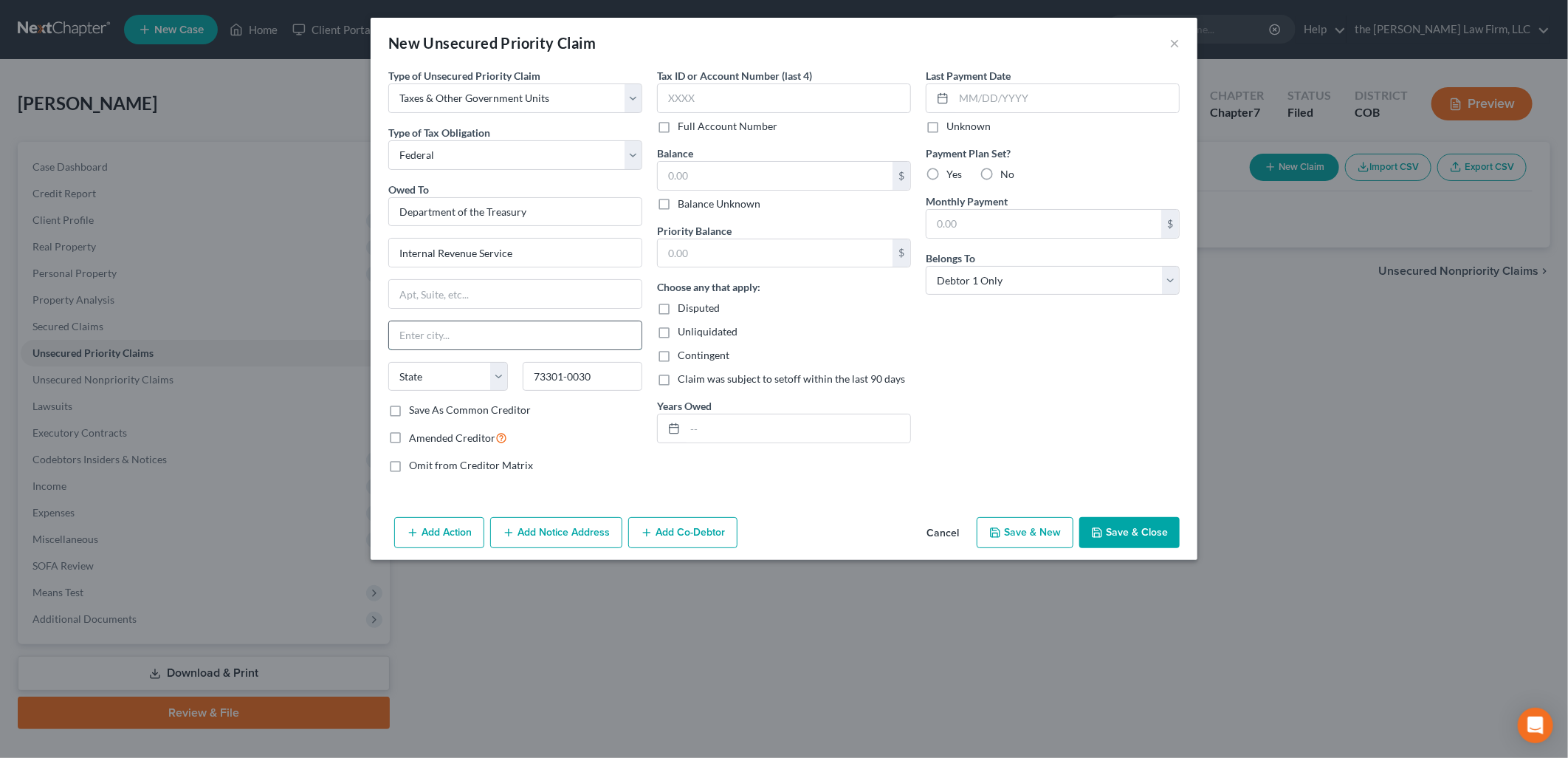
click at [469, 340] on input "text" at bounding box center [515, 335] width 253 height 28
type input "Austin"
select select "45"
click at [787, 244] on input "text" at bounding box center [774, 253] width 235 height 28
type input "4,821.17"
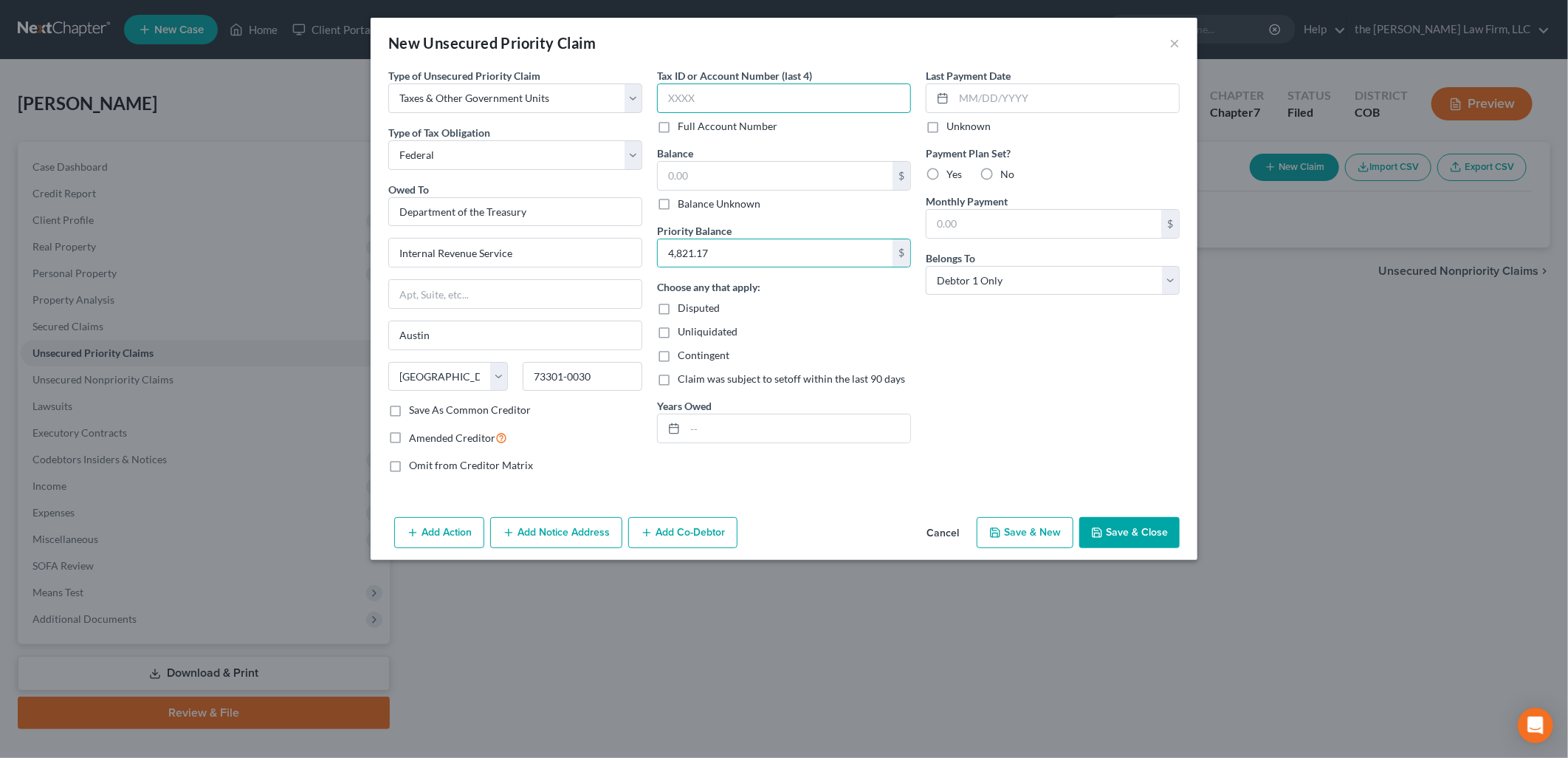
click at [848, 93] on input "text" at bounding box center [784, 99] width 254 height 30
type input "9736"
click at [734, 181] on input "text" at bounding box center [774, 175] width 235 height 28
type input "4,821.17"
click at [720, 427] on input "text" at bounding box center [798, 428] width 225 height 28
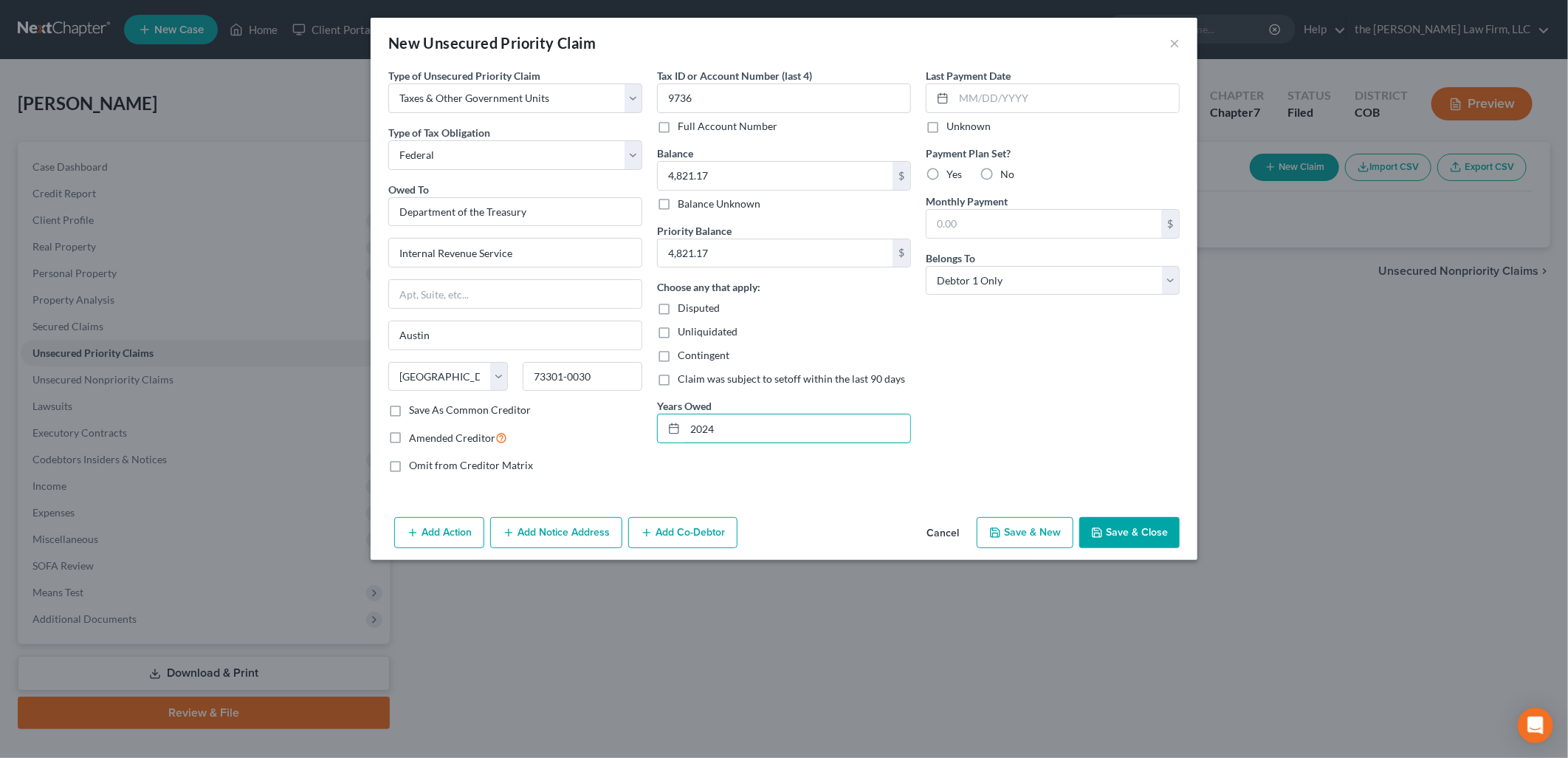
type input "2024"
click at [1027, 434] on div "Last Payment Date Unknown Payment Plan Set? Yes No Monthly Payment $ Belongs To…" at bounding box center [1053, 277] width 269 height 417
click at [1182, 535] on div "Add Action Add Notice Address Add Co-Debtor Cancel Save & New Save & Close" at bounding box center [784, 536] width 827 height 49
click at [1169, 530] on button "Save & Close" at bounding box center [1129, 533] width 100 height 31
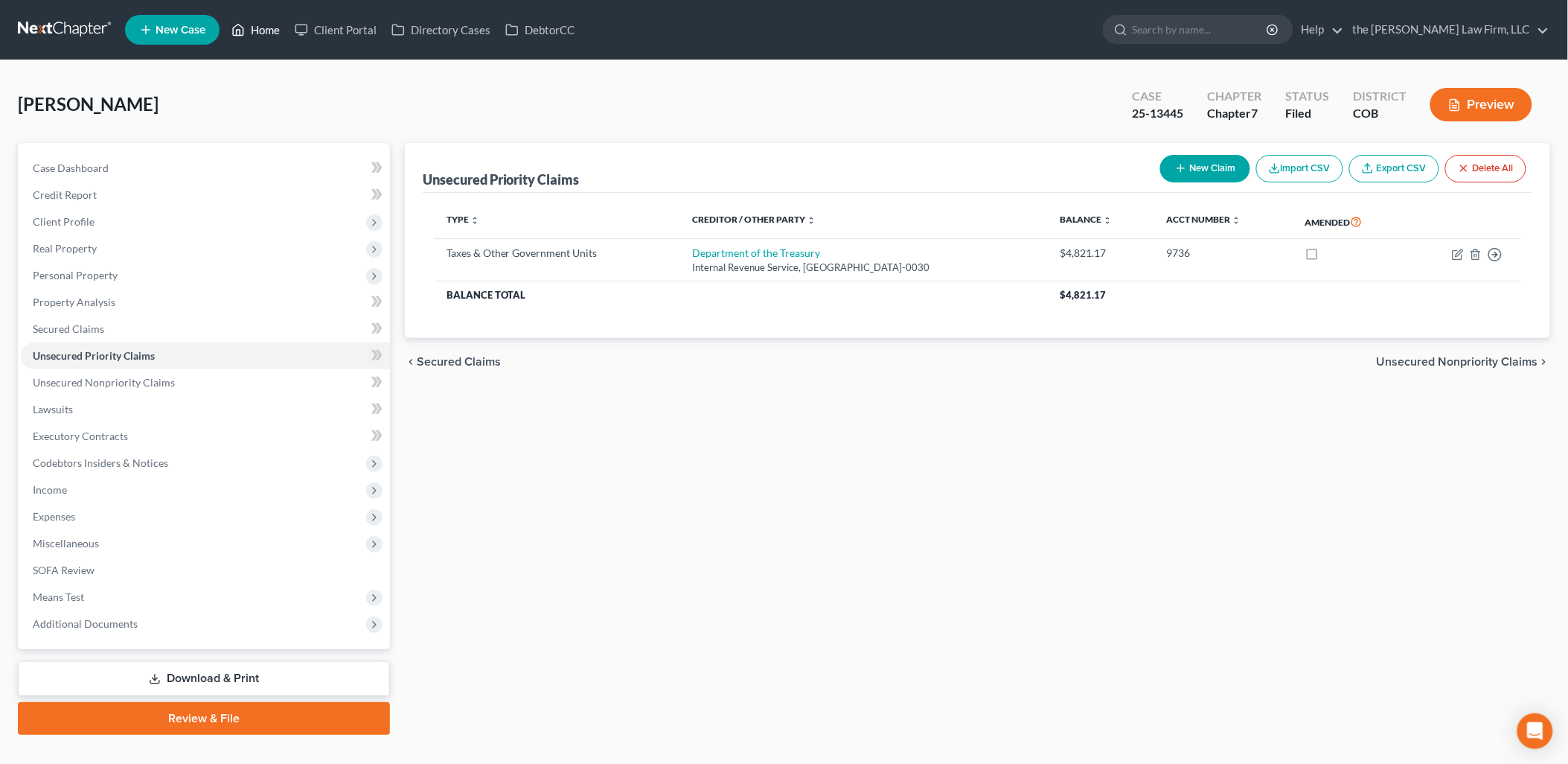
click at [262, 30] on link "Home" at bounding box center [256, 30] width 63 height 26
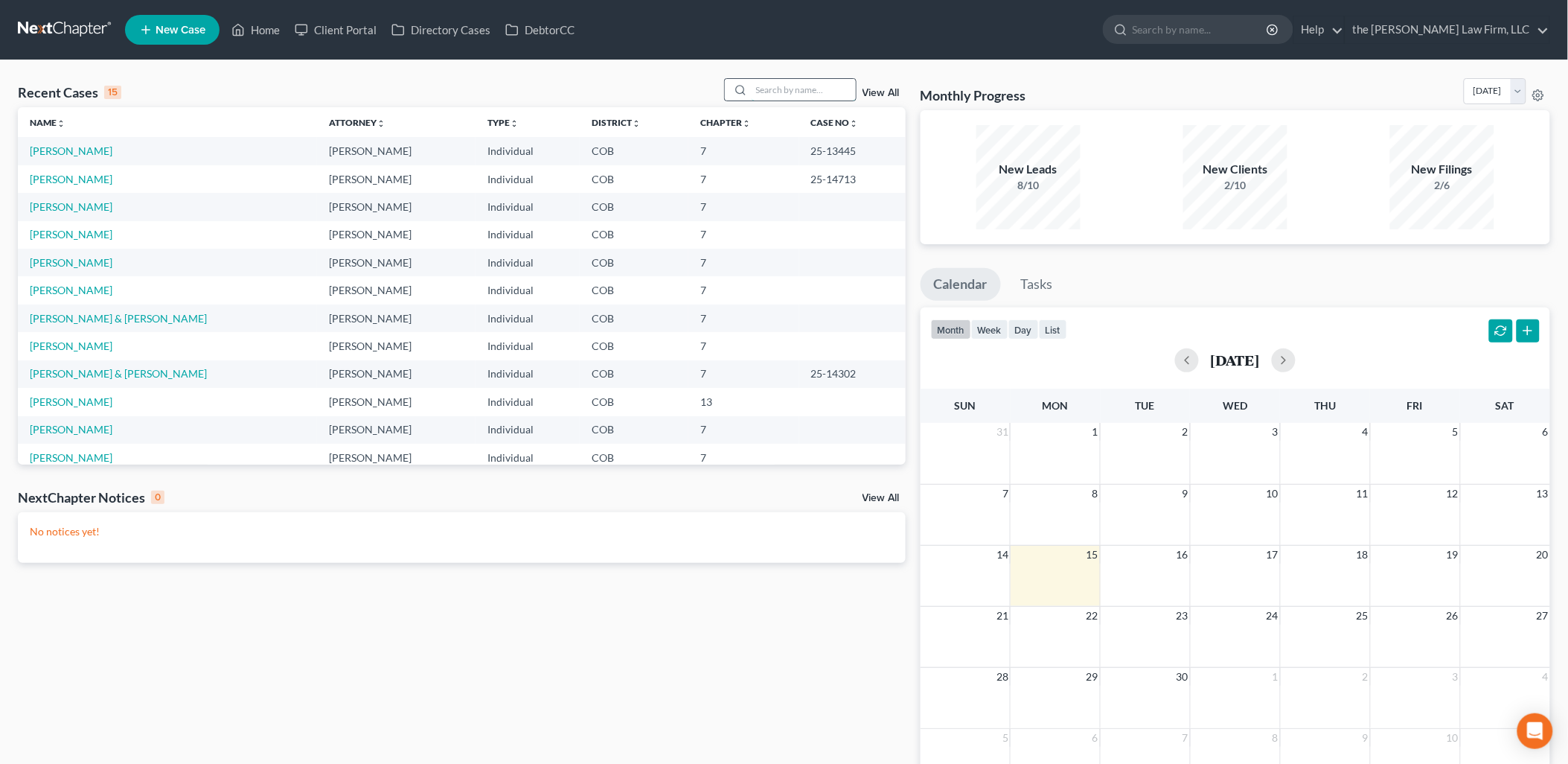
click at [797, 91] on input "search" at bounding box center [803, 90] width 105 height 22
type input "[PERSON_NAME]"
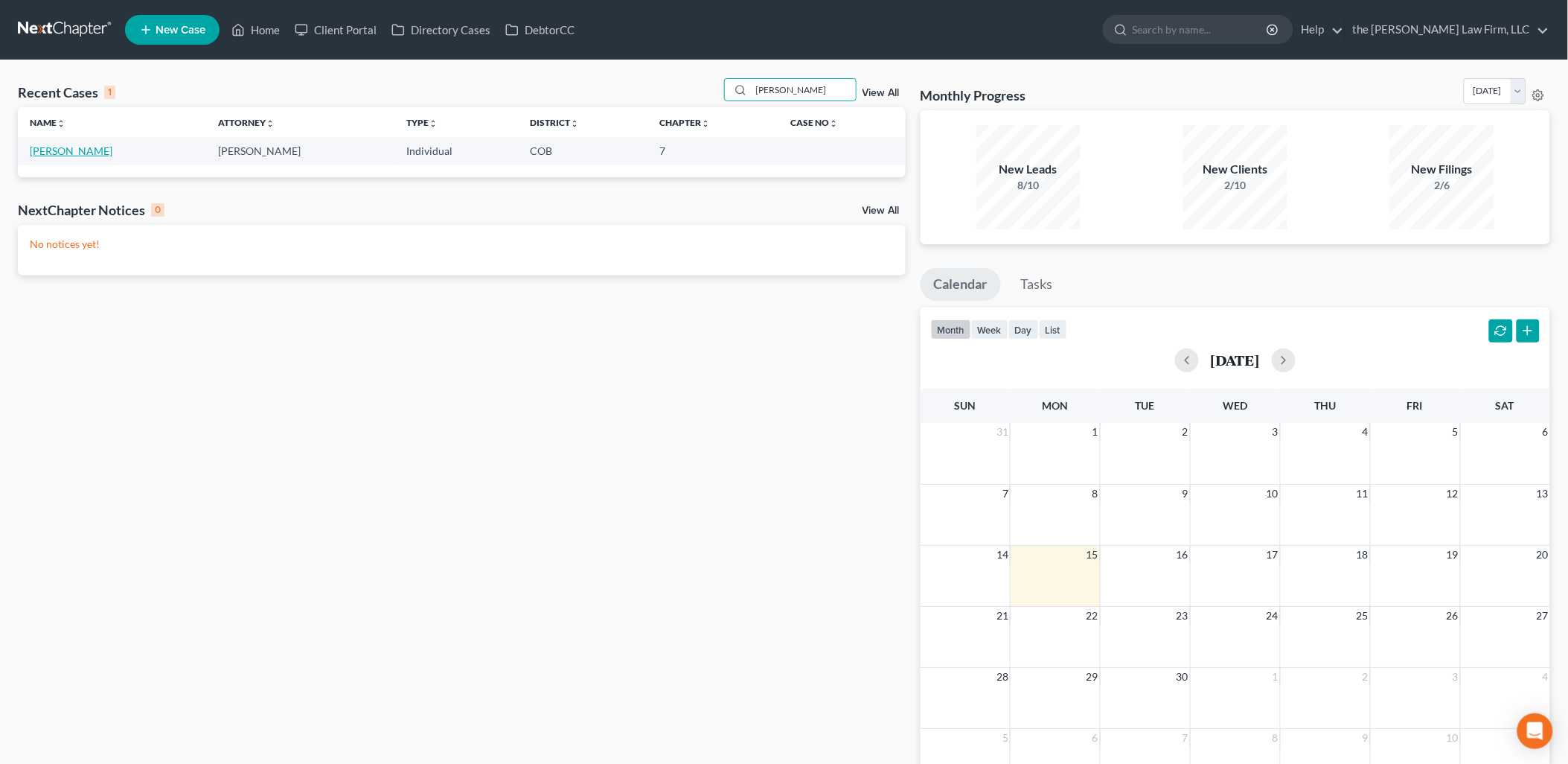
click at [69, 147] on link "[PERSON_NAME]" at bounding box center [71, 150] width 83 height 12
